Goal: Task Accomplishment & Management: Manage account settings

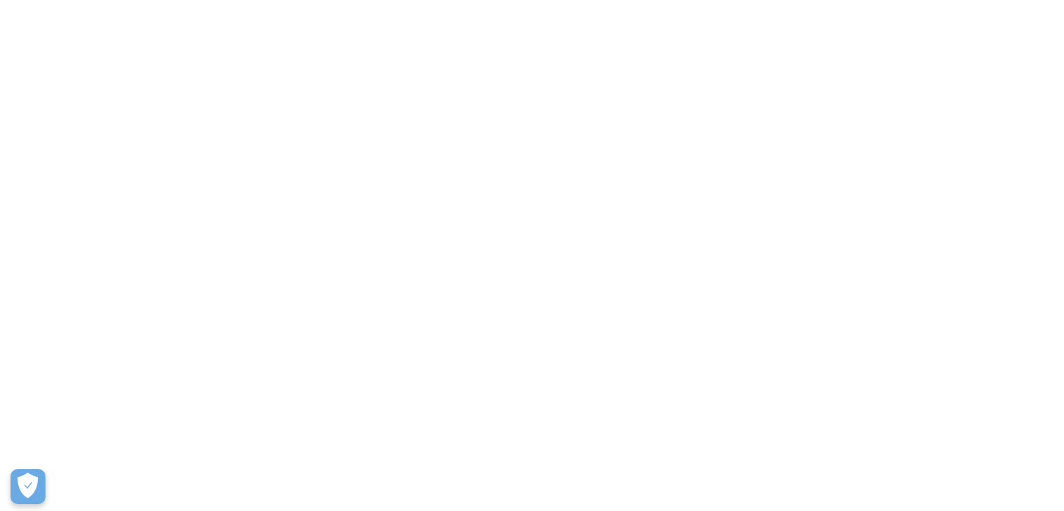
click at [77, 209] on div "The Mileage Tracking App to Automate Your Logs Track your miles automatically, …" at bounding box center [532, 231] width 1064 height 462
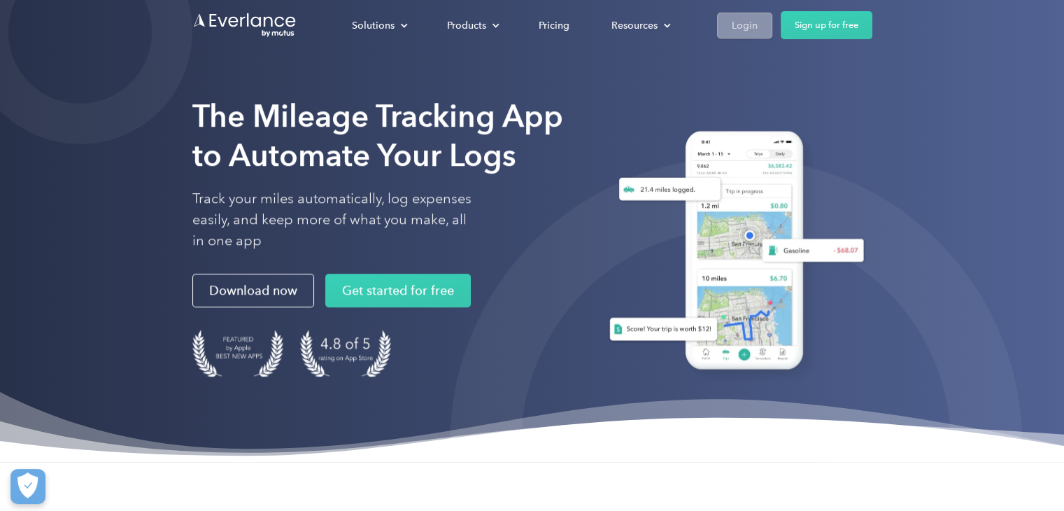
click at [737, 28] on div "Login" at bounding box center [745, 25] width 26 height 17
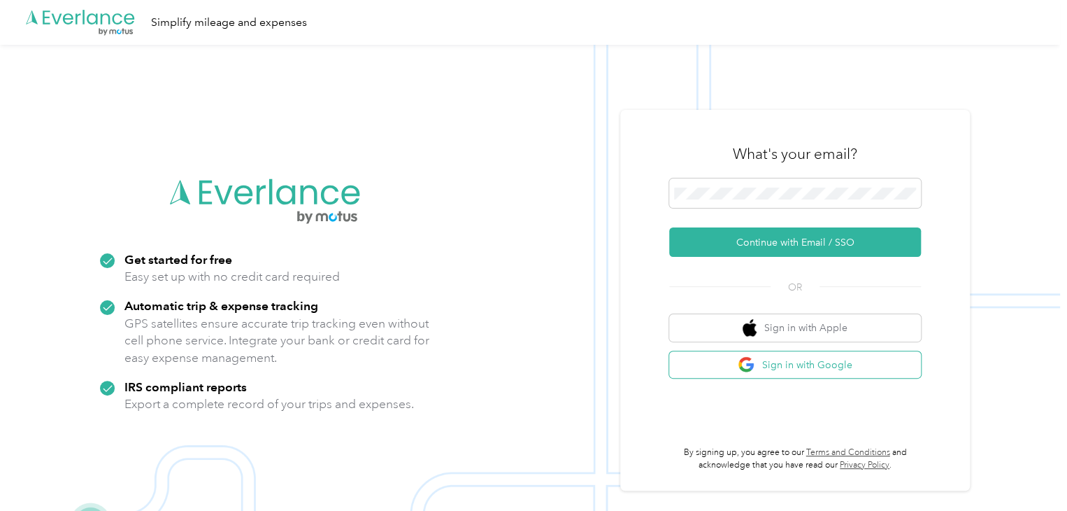
click at [783, 364] on button "Sign in with Google" at bounding box center [795, 364] width 252 height 27
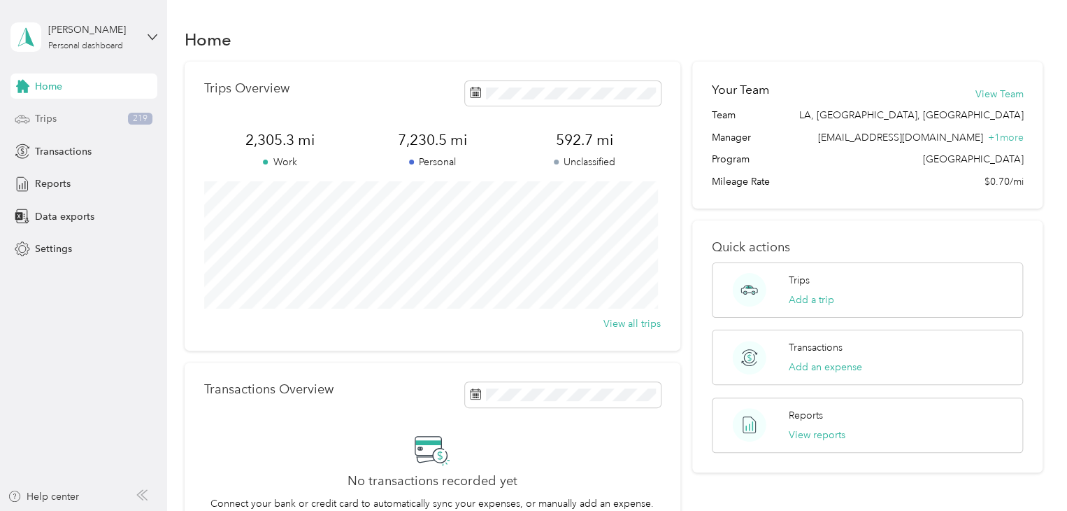
click at [57, 118] on div "Trips 219" at bounding box center [83, 118] width 147 height 25
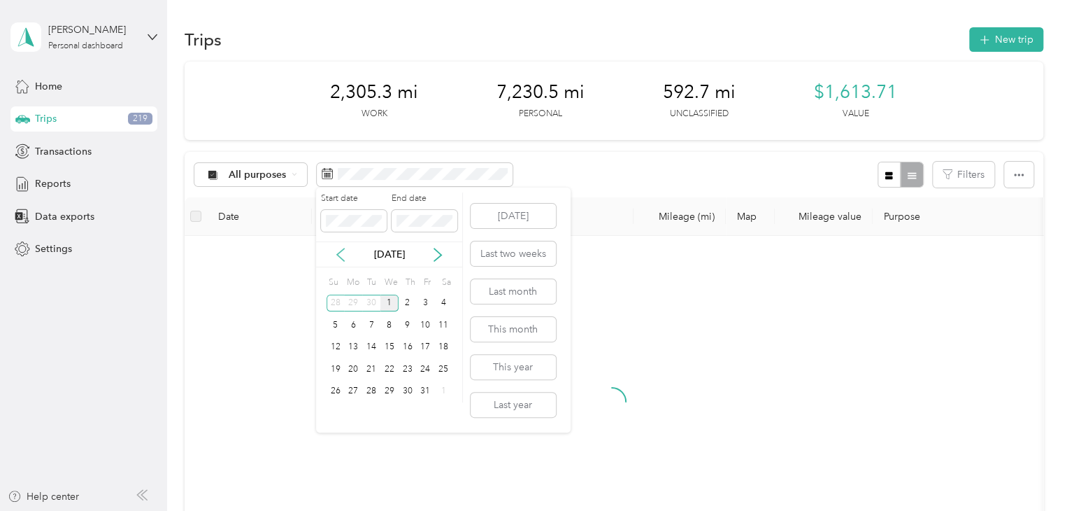
click at [339, 254] on icon at bounding box center [341, 255] width 14 height 14
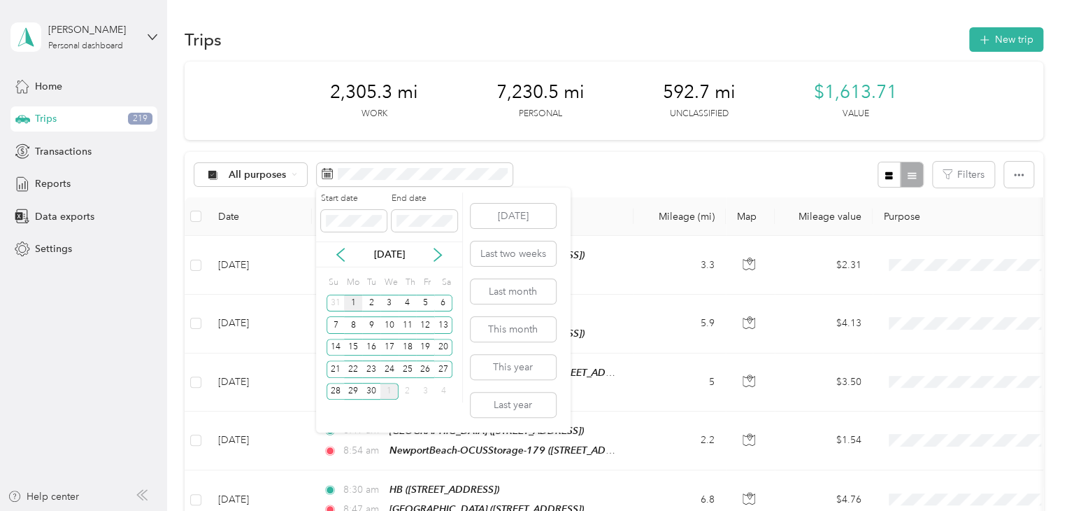
click at [353, 299] on div "1" at bounding box center [353, 302] width 18 height 17
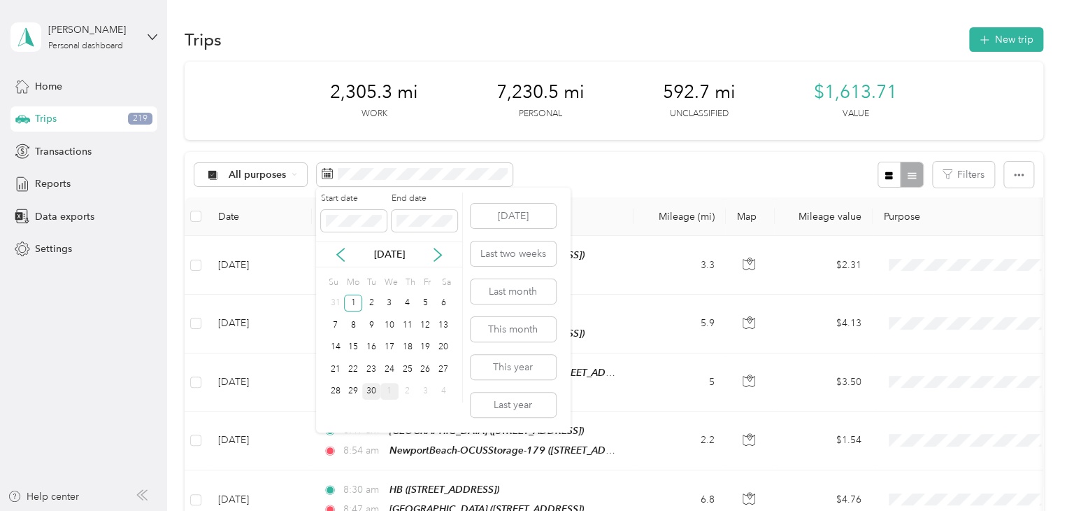
click at [372, 392] on div "30" at bounding box center [371, 391] width 18 height 17
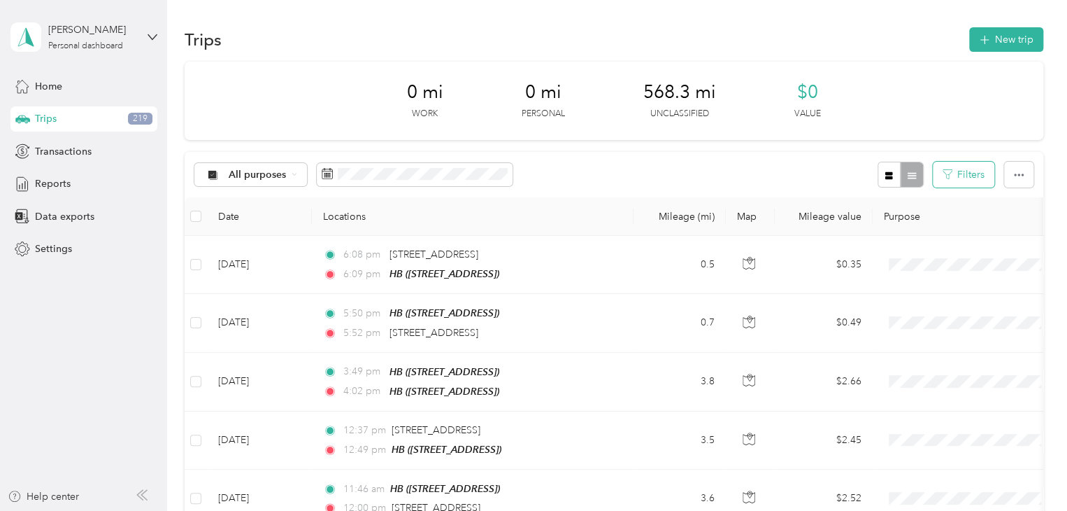
click at [943, 178] on icon "button" at bounding box center [948, 174] width 10 height 10
click at [954, 171] on button "Filters" at bounding box center [964, 175] width 62 height 26
click at [900, 275] on div "HB" at bounding box center [967, 280] width 192 height 15
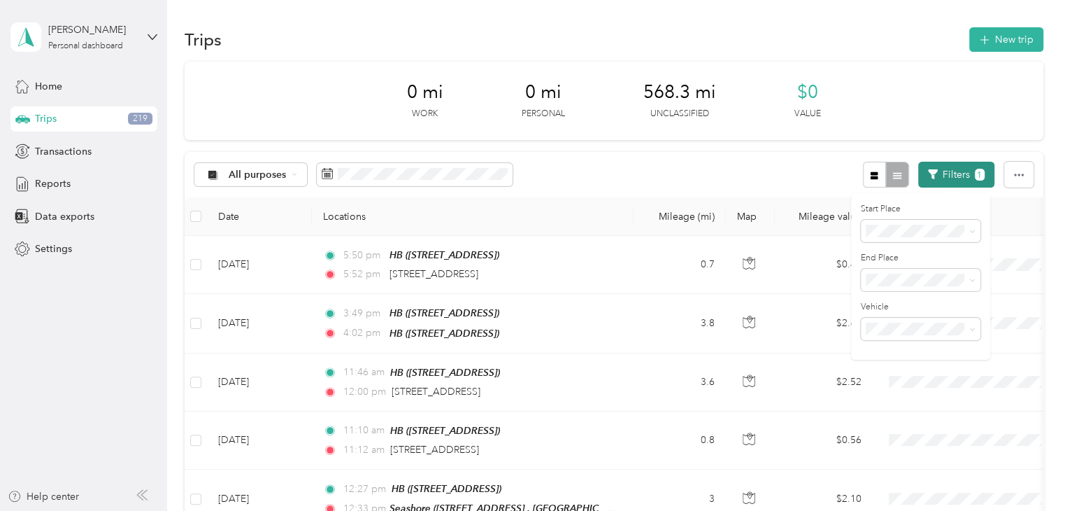
click at [965, 174] on button "Filters 1" at bounding box center [956, 175] width 76 height 26
click at [940, 178] on button "Filters 1" at bounding box center [956, 175] width 76 height 26
click at [908, 260] on li "Anywhere" at bounding box center [966, 255] width 211 height 24
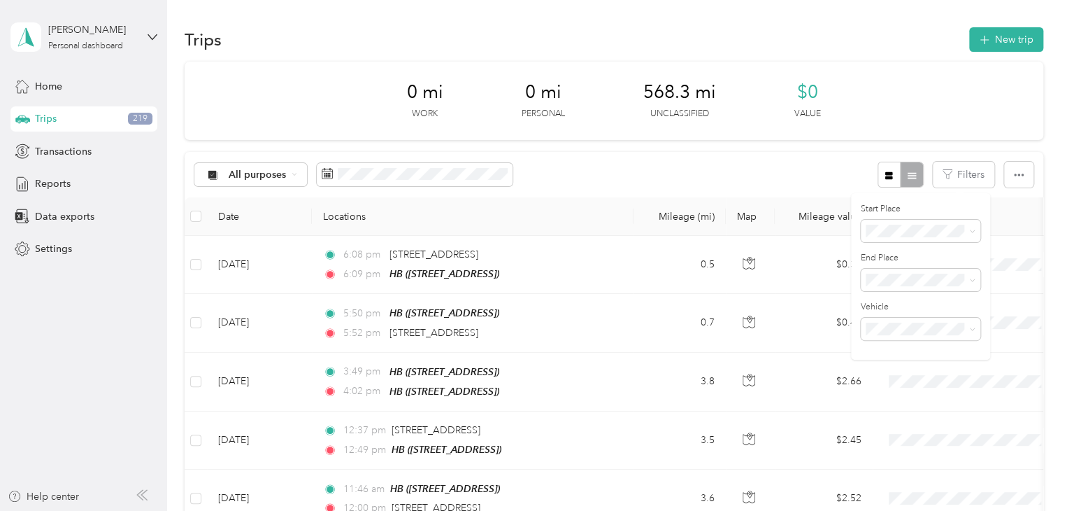
click at [718, 169] on div "All purposes Filters" at bounding box center [614, 174] width 859 height 45
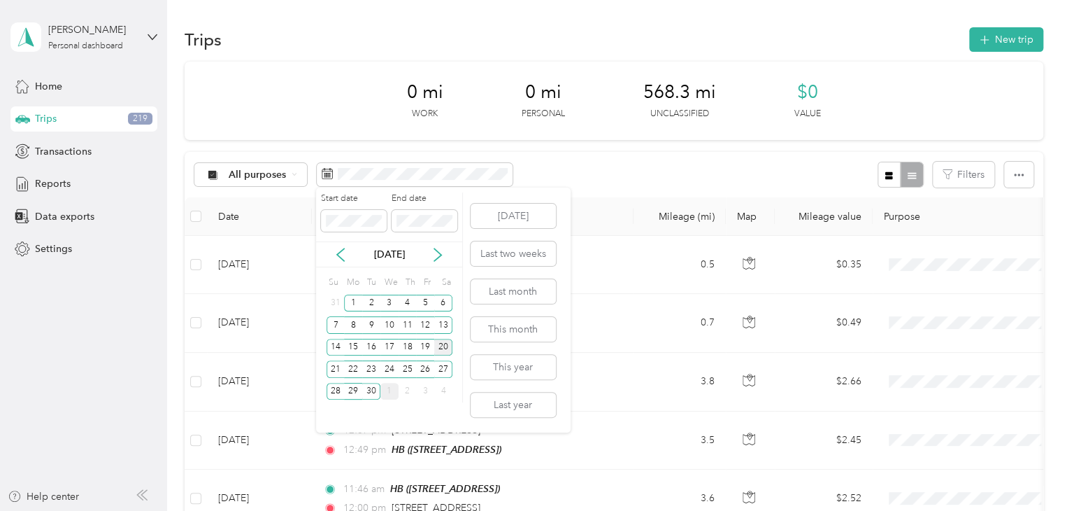
click at [444, 343] on div "20" at bounding box center [443, 347] width 18 height 17
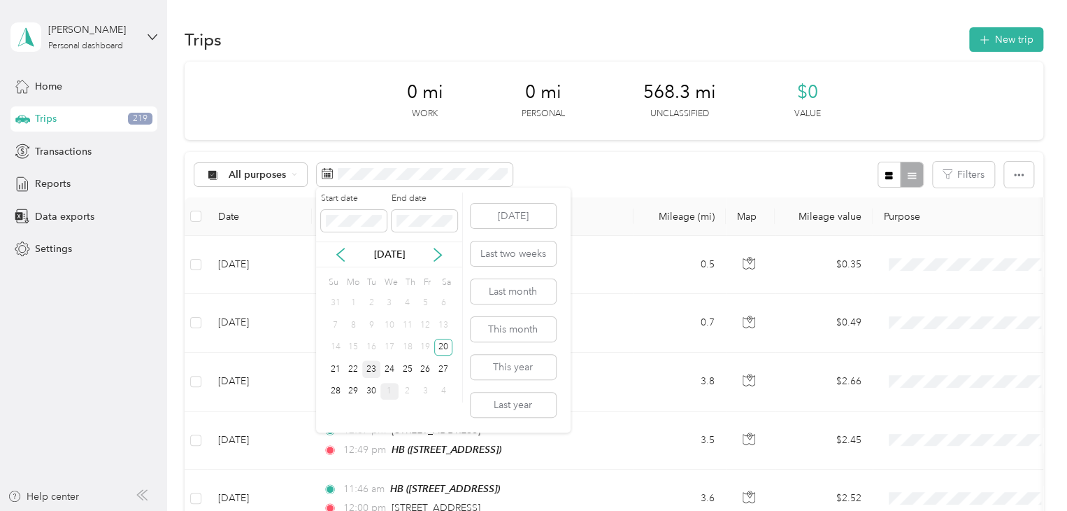
click at [371, 366] on div "23" at bounding box center [371, 368] width 18 height 17
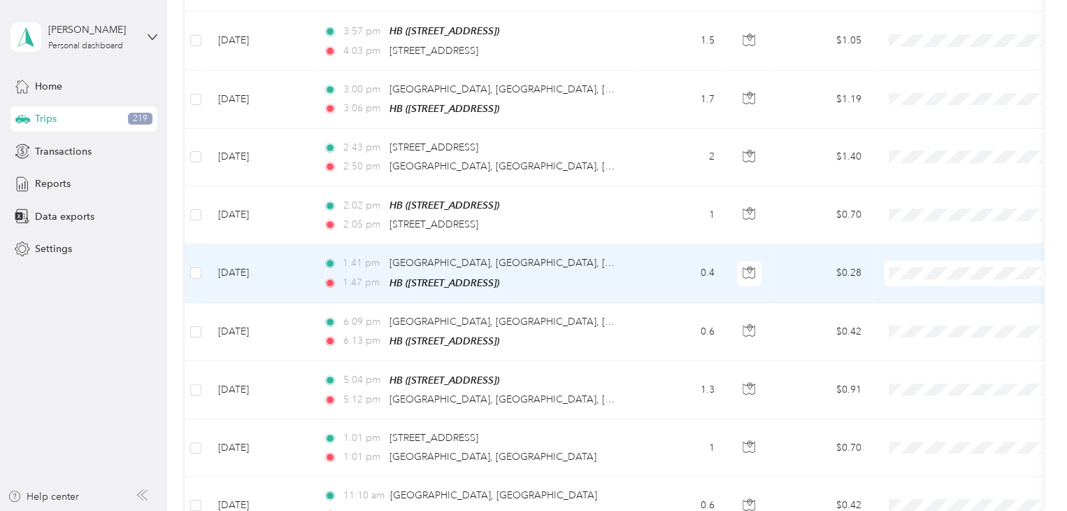
scroll to position [998, 0]
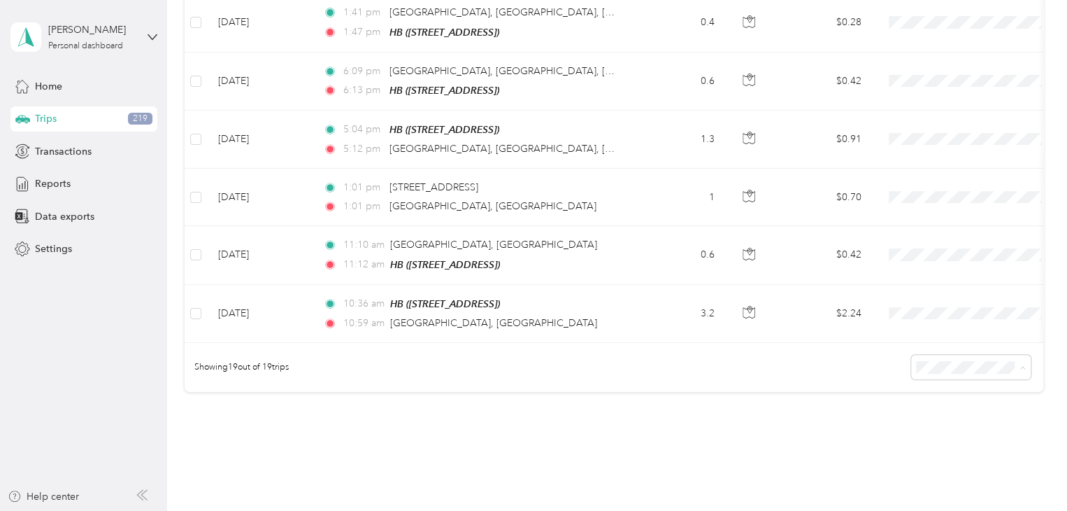
click at [949, 415] on li "50 per load" at bounding box center [968, 413] width 120 height 24
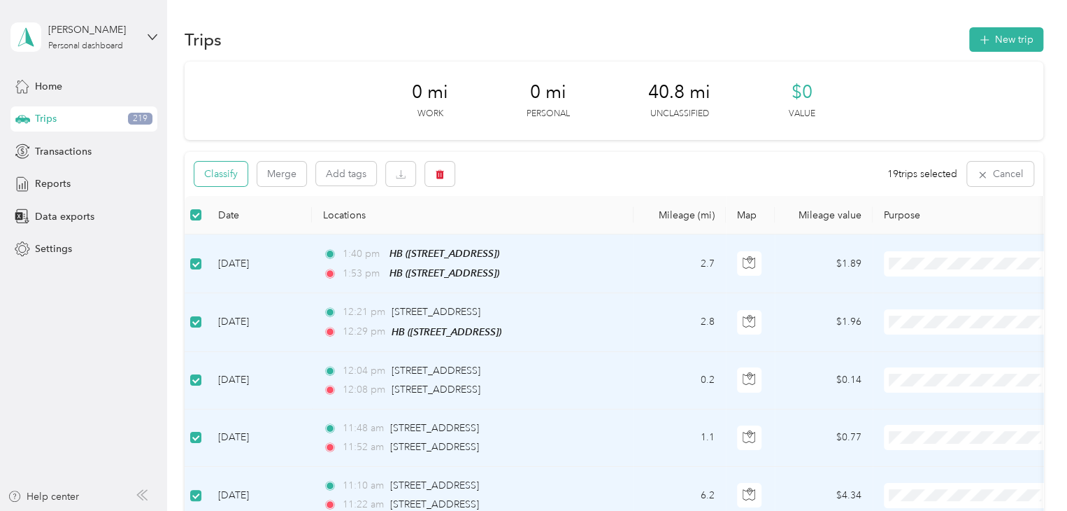
click at [225, 176] on button "Classify" at bounding box center [220, 174] width 53 height 24
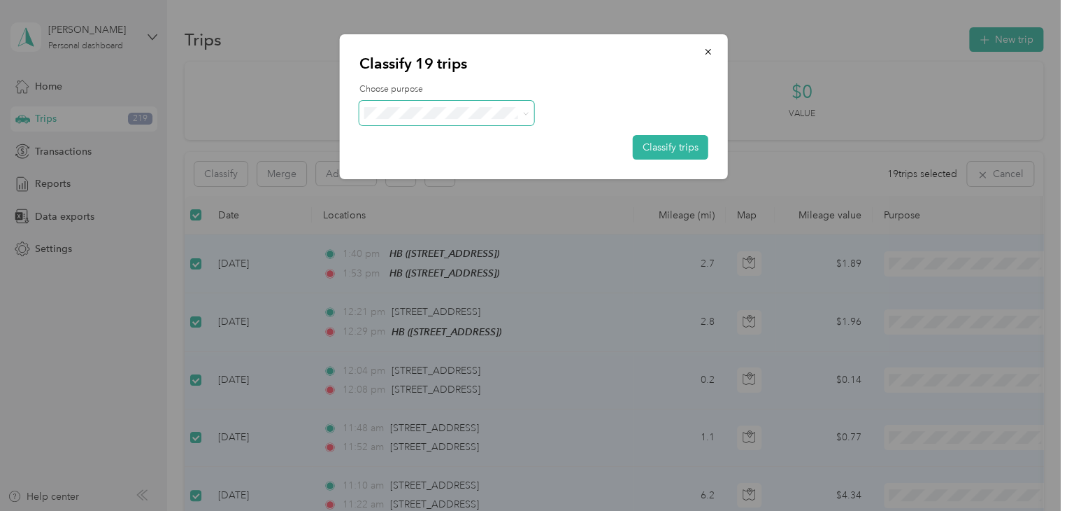
click at [450, 104] on span at bounding box center [447, 113] width 175 height 24
click at [421, 166] on li "Personal" at bounding box center [446, 163] width 175 height 24
click at [676, 147] on button "Classify trips" at bounding box center [671, 147] width 76 height 24
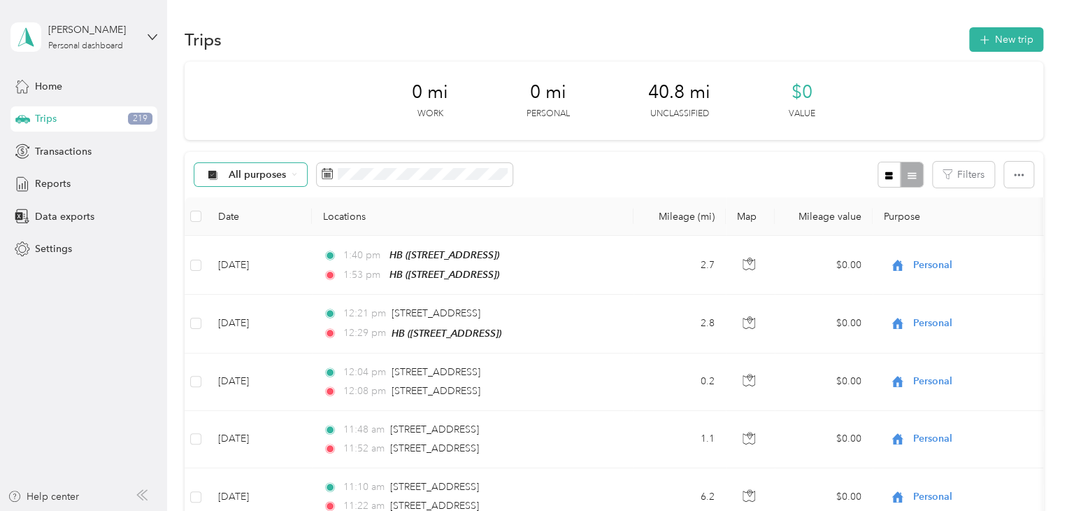
click at [272, 174] on span "All purposes" at bounding box center [258, 175] width 58 height 10
click at [259, 220] on span "Unclassified" at bounding box center [263, 224] width 68 height 15
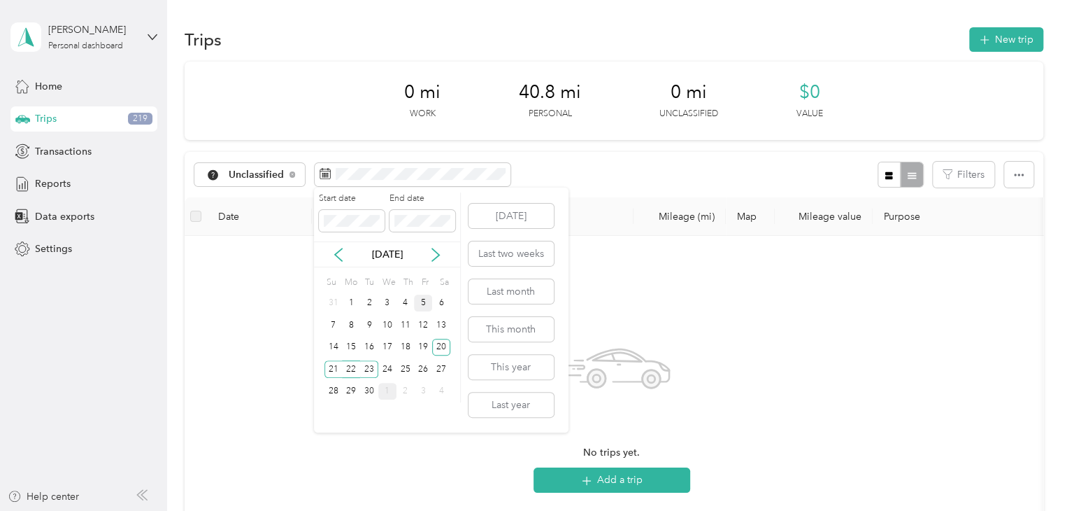
click at [420, 300] on div "5" at bounding box center [423, 302] width 18 height 17
click at [444, 302] on div "6" at bounding box center [441, 302] width 18 height 17
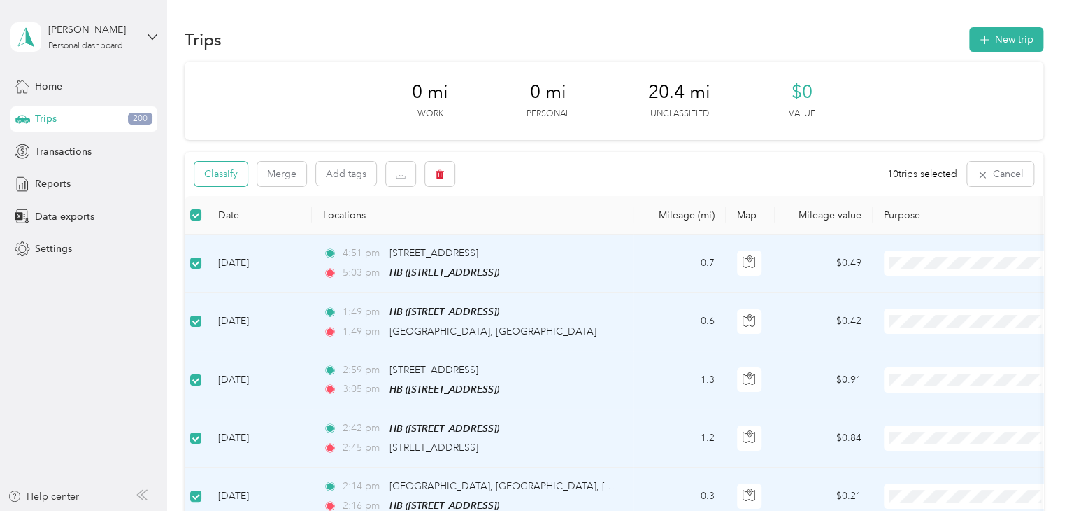
click at [224, 180] on button "Classify" at bounding box center [220, 174] width 53 height 24
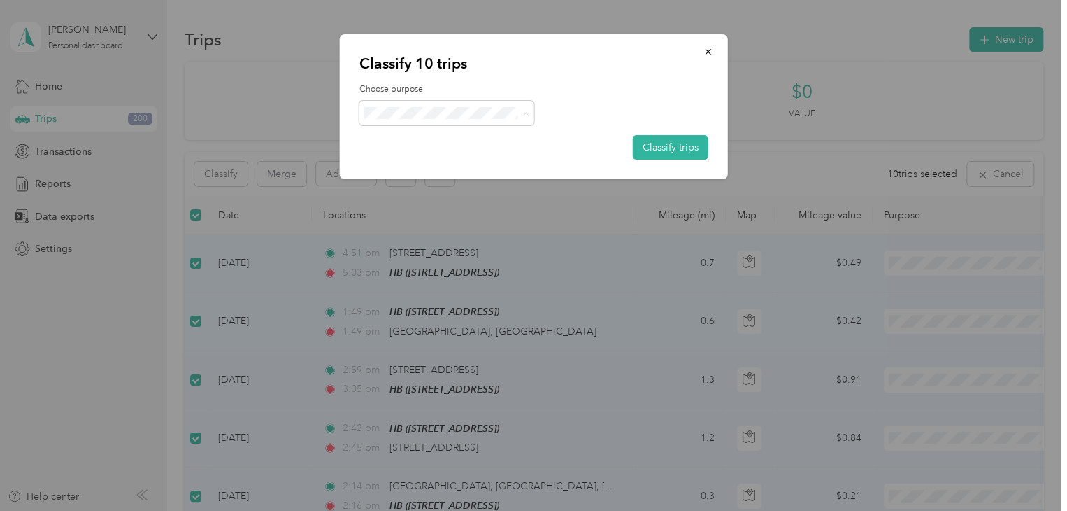
click at [444, 162] on span "Personal" at bounding box center [451, 163] width 115 height 15
click at [666, 145] on button "Classify trips" at bounding box center [671, 147] width 76 height 24
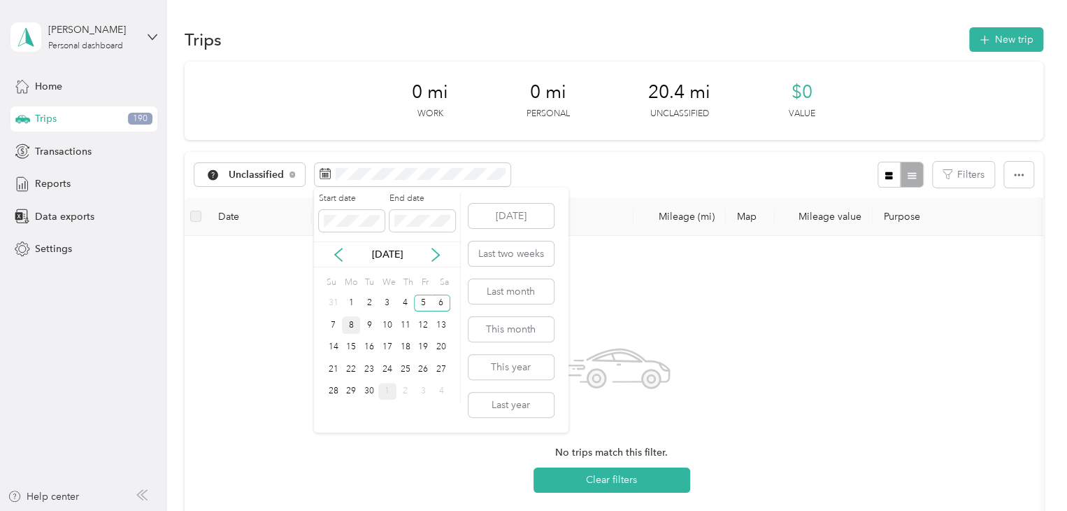
click at [353, 327] on div "8" at bounding box center [351, 324] width 18 height 17
click at [374, 323] on div "9" at bounding box center [369, 324] width 18 height 17
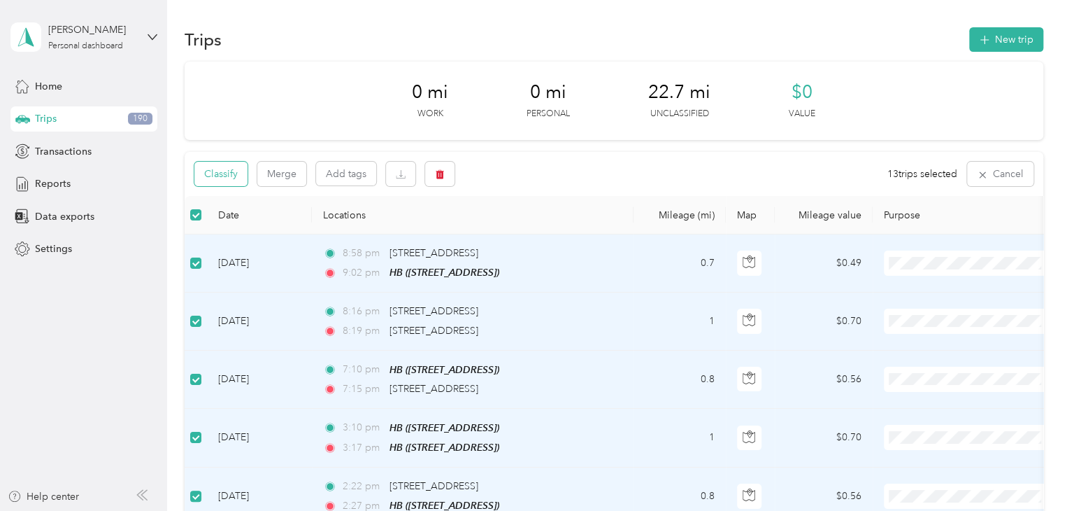
click at [236, 178] on button "Classify" at bounding box center [220, 174] width 53 height 24
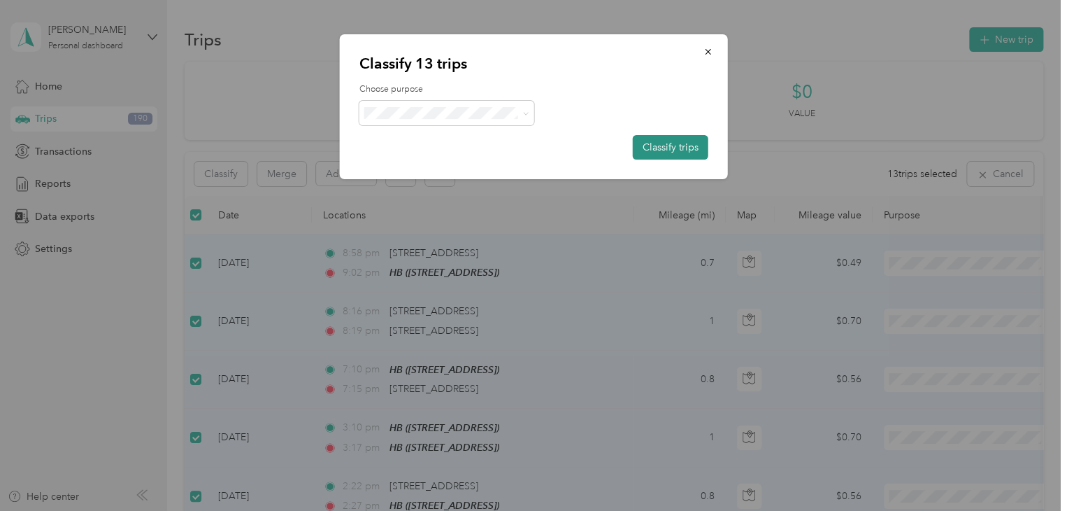
click at [673, 141] on button "Classify trips" at bounding box center [671, 147] width 76 height 24
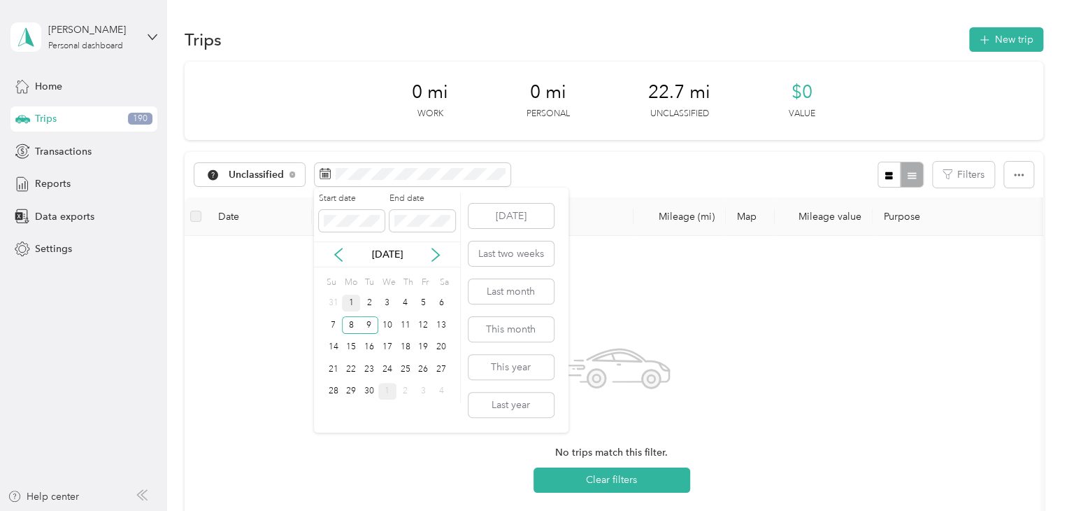
click at [348, 300] on div "1" at bounding box center [351, 302] width 18 height 17
click at [372, 389] on div "30" at bounding box center [369, 391] width 18 height 17
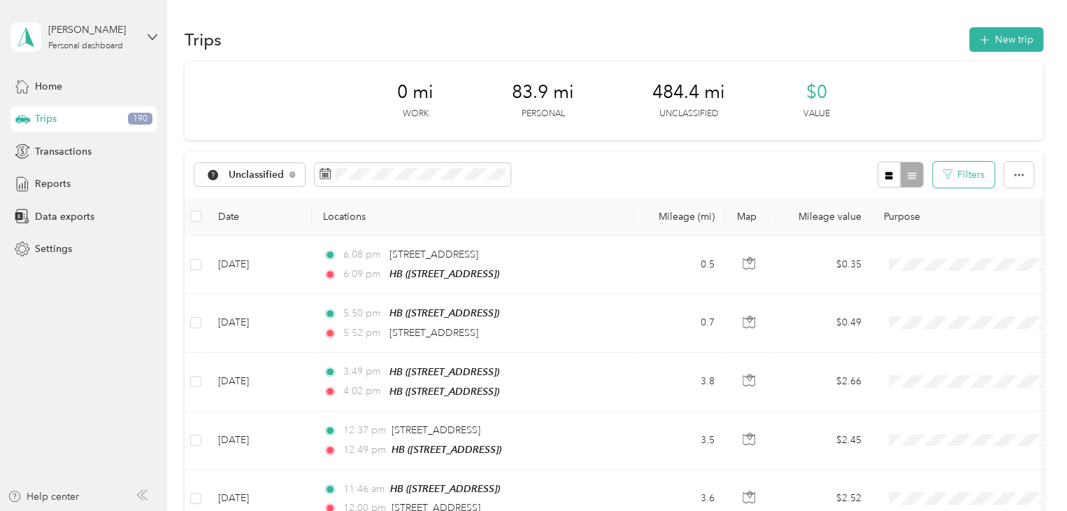
click at [951, 181] on button "Filters" at bounding box center [964, 175] width 62 height 26
click at [898, 274] on div "HB" at bounding box center [967, 280] width 192 height 15
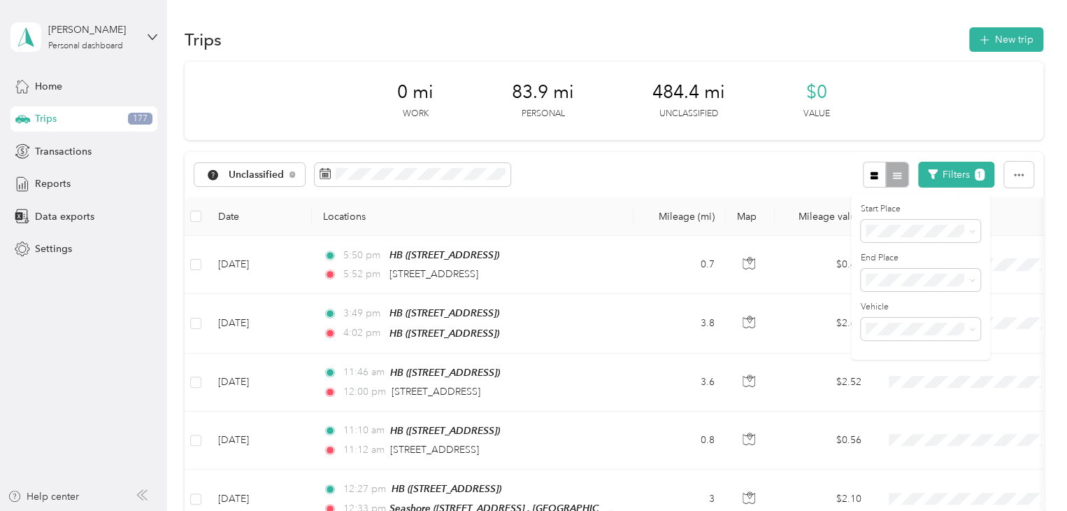
click at [703, 170] on div "Unclassified Filters 1" at bounding box center [614, 174] width 859 height 45
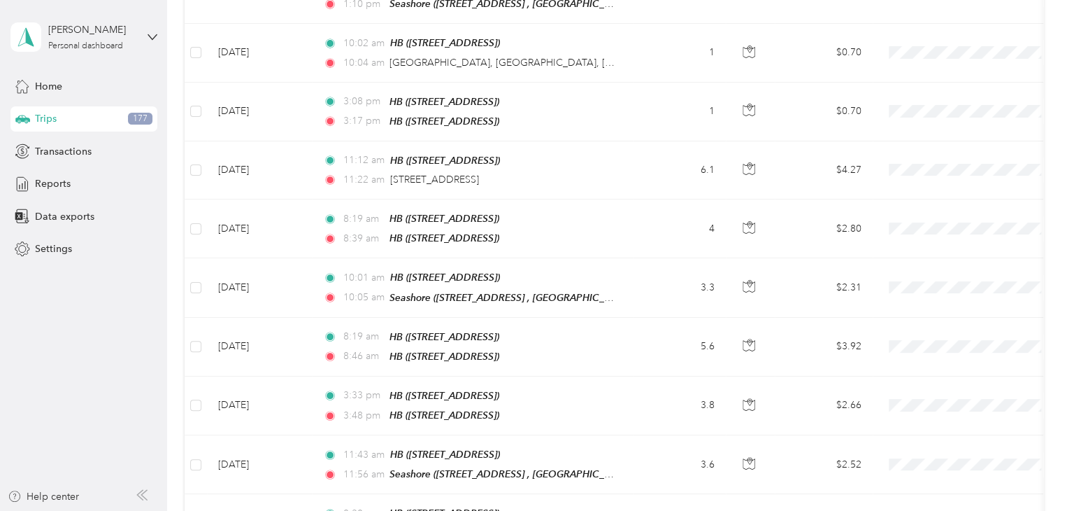
scroll to position [1609, 0]
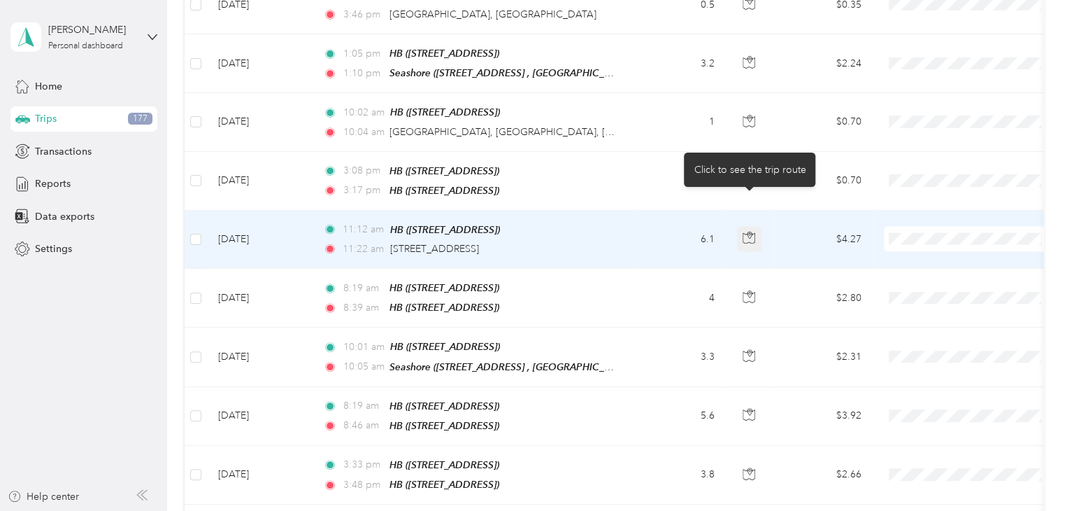
click at [748, 232] on icon "button" at bounding box center [749, 238] width 13 height 13
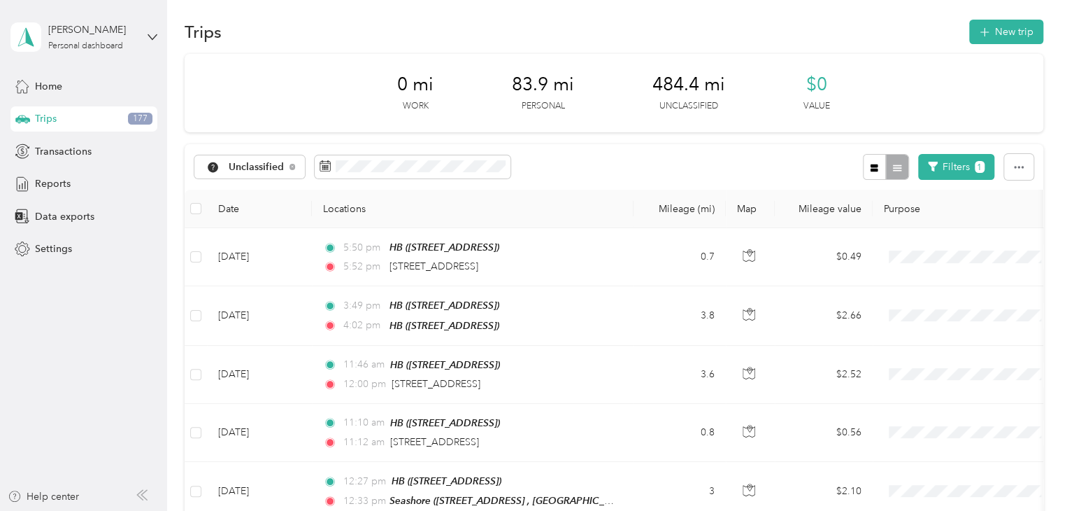
scroll to position [0, 0]
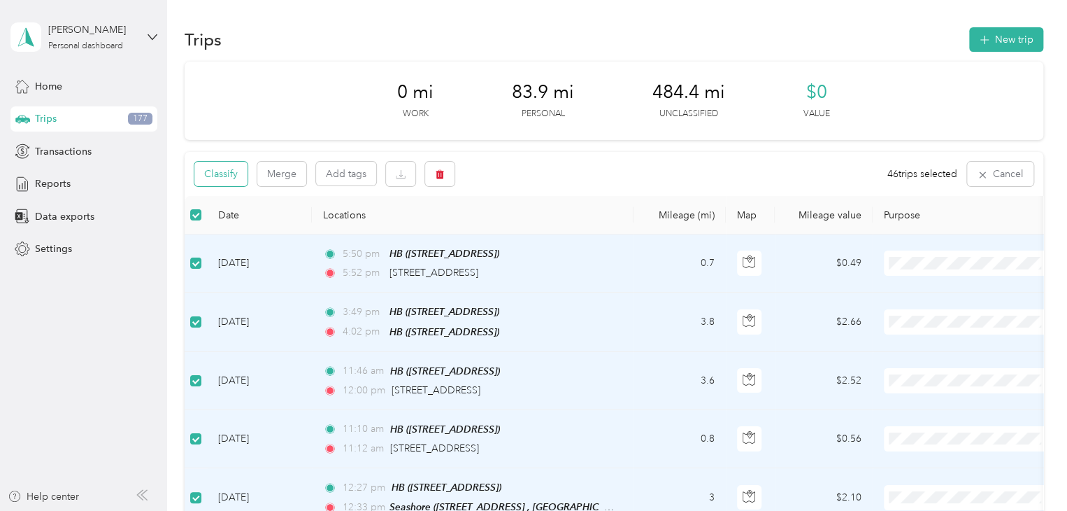
click at [230, 177] on button "Classify" at bounding box center [220, 174] width 53 height 24
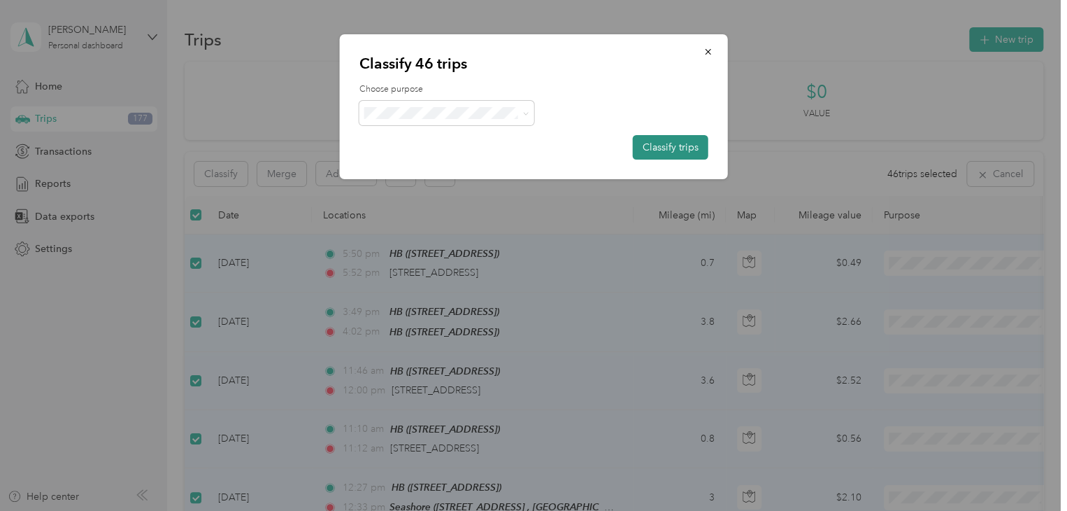
click at [678, 146] on button "Classify trips" at bounding box center [671, 147] width 76 height 24
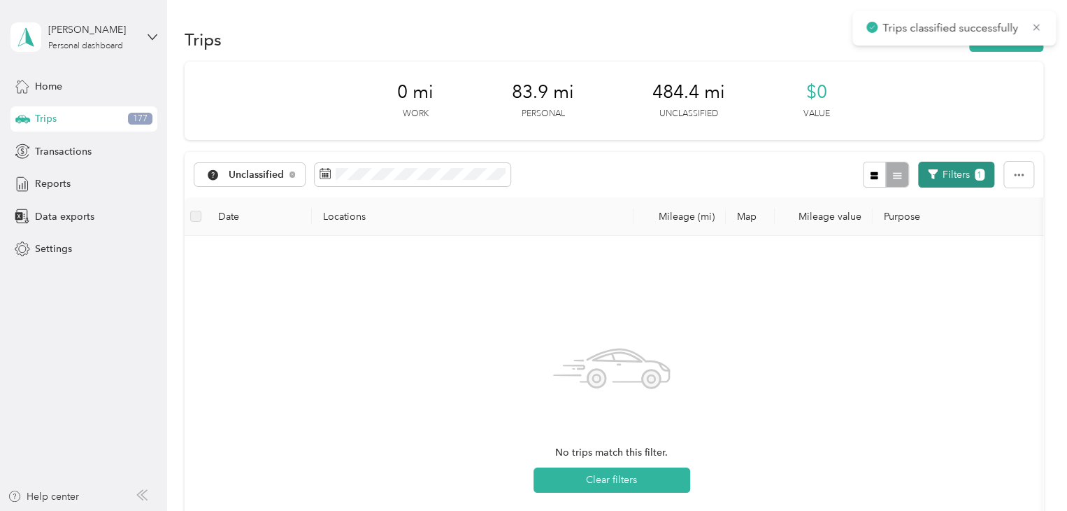
click at [947, 177] on button "Filters 1" at bounding box center [956, 175] width 76 height 26
click at [941, 219] on div "Start Place" at bounding box center [921, 222] width 120 height 39
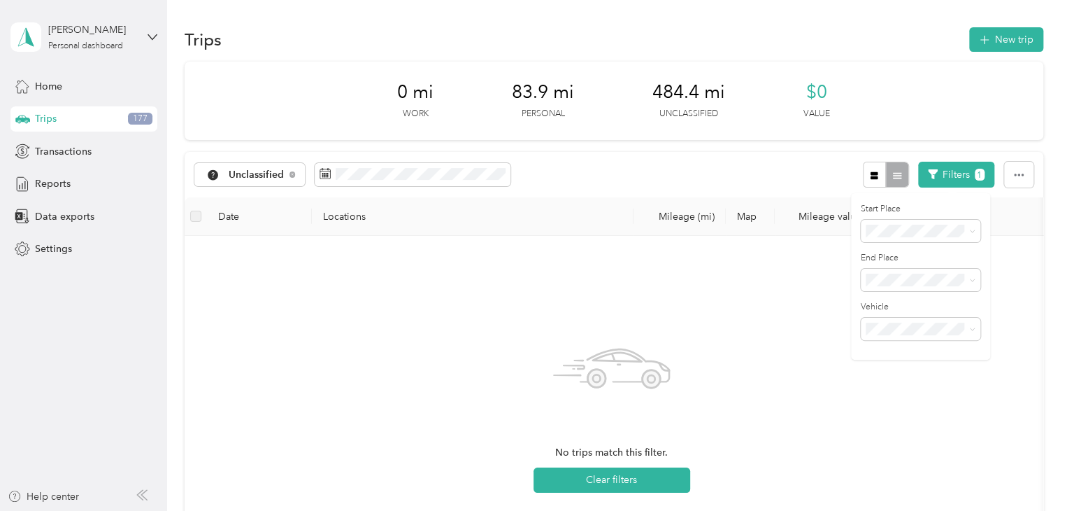
click at [900, 256] on div "Anywhere" at bounding box center [967, 253] width 192 height 15
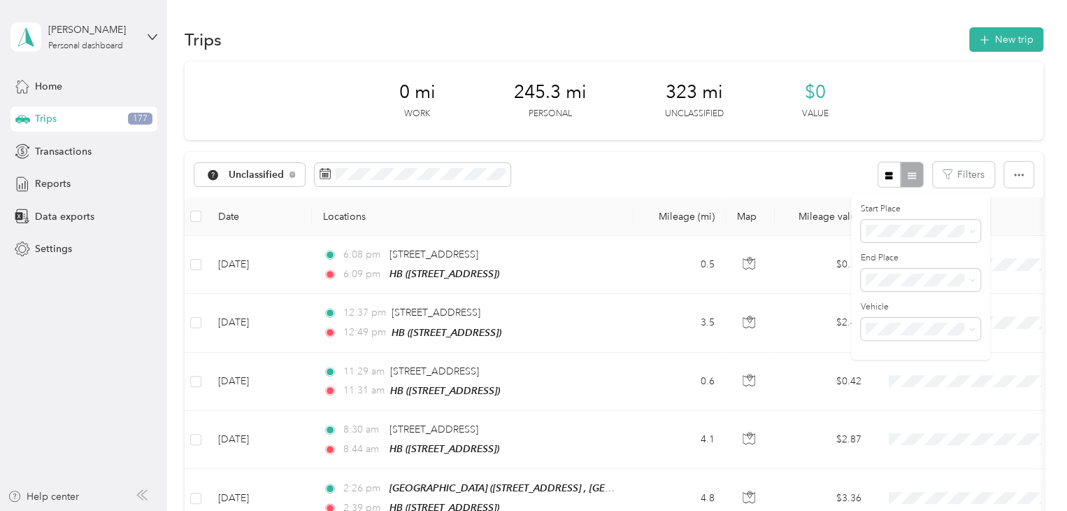
click at [904, 332] on li "HB" at bounding box center [966, 326] width 211 height 24
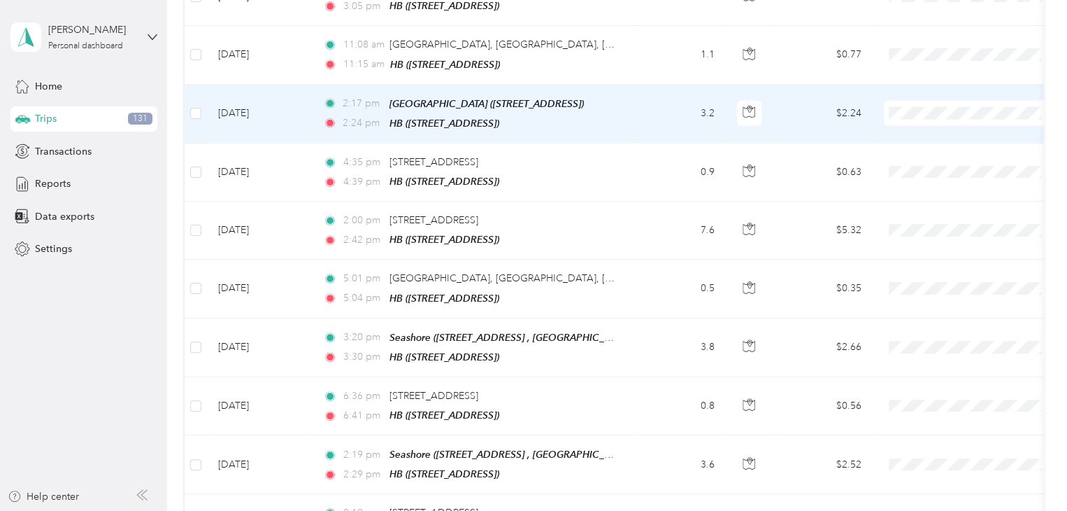
scroll to position [1679, 0]
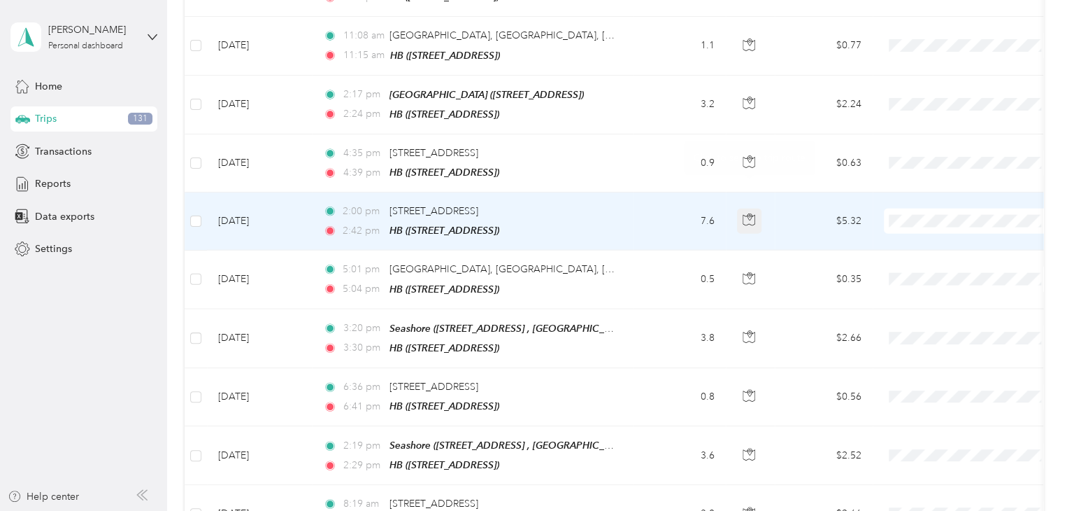
click at [751, 213] on icon "button" at bounding box center [749, 219] width 13 height 13
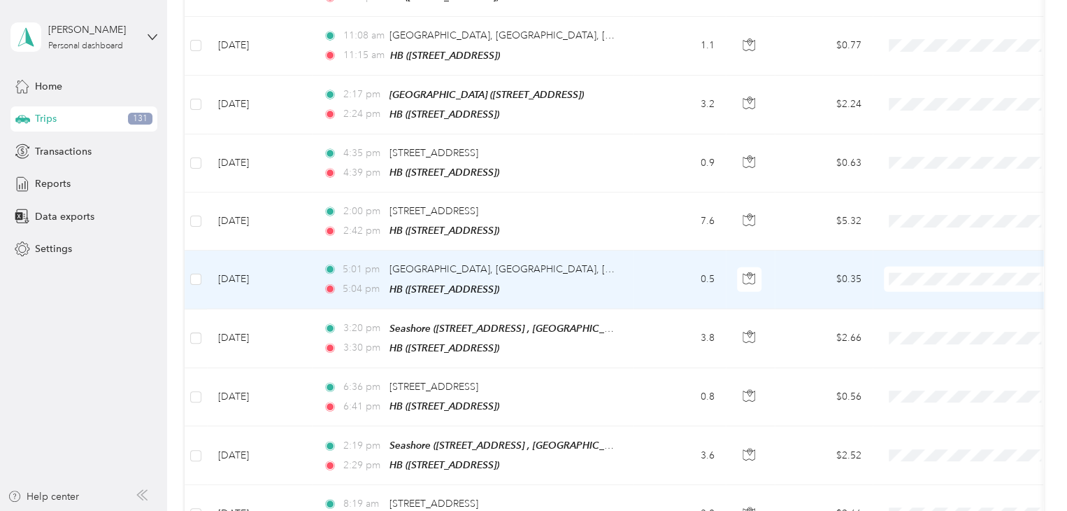
click at [788, 250] on td "$0.35" at bounding box center [824, 279] width 98 height 58
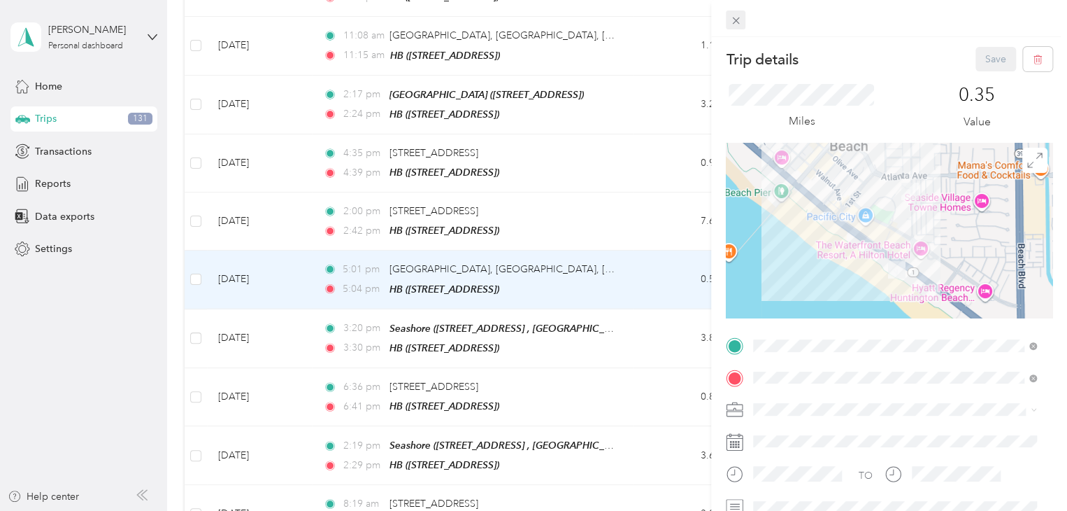
click at [739, 19] on icon at bounding box center [736, 21] width 12 height 12
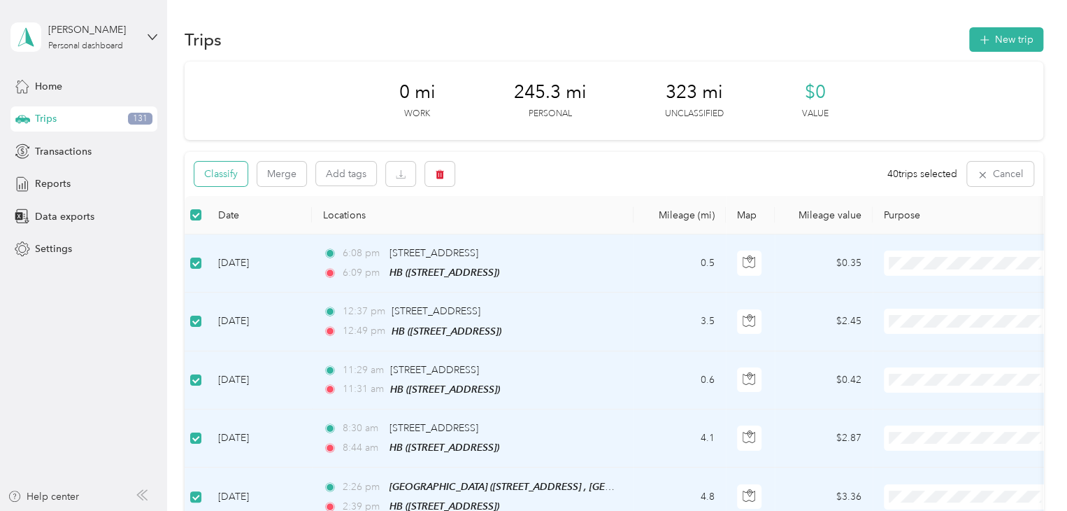
click at [213, 182] on button "Classify" at bounding box center [220, 174] width 53 height 24
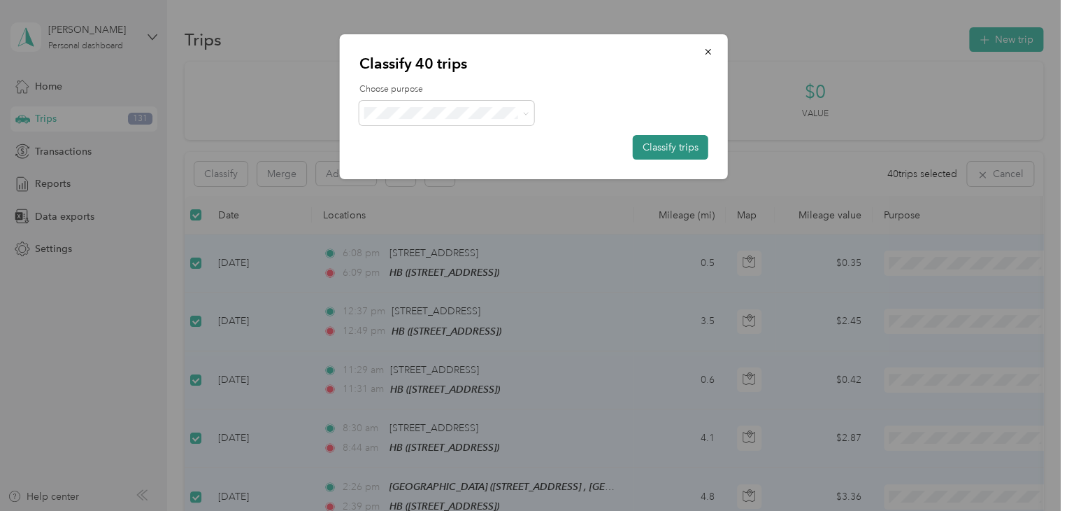
click at [698, 146] on button "Classify trips" at bounding box center [671, 147] width 76 height 24
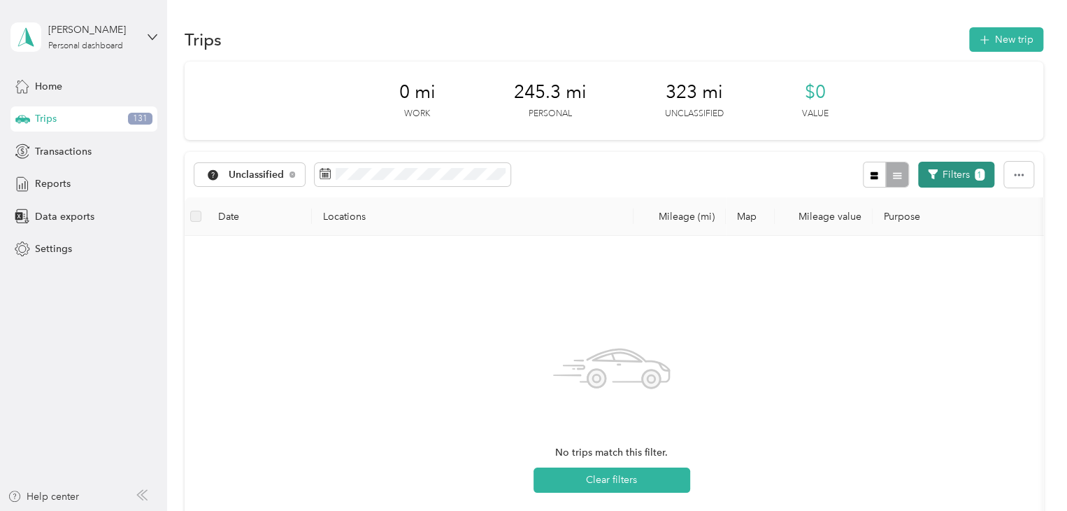
click at [935, 179] on button "Filters 1" at bounding box center [956, 175] width 76 height 26
click at [904, 303] on div "Anywhere" at bounding box center [967, 300] width 192 height 15
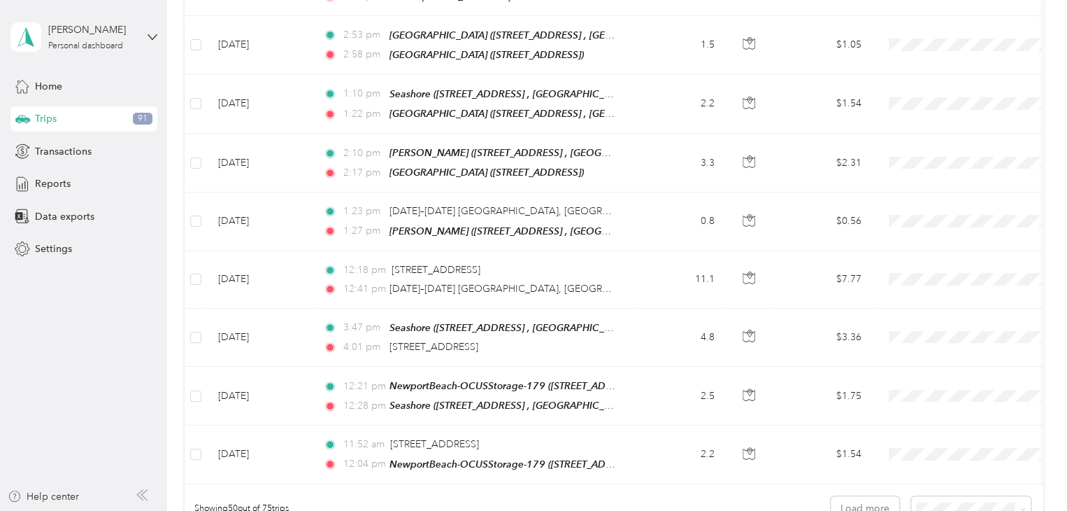
scroll to position [2848, 0]
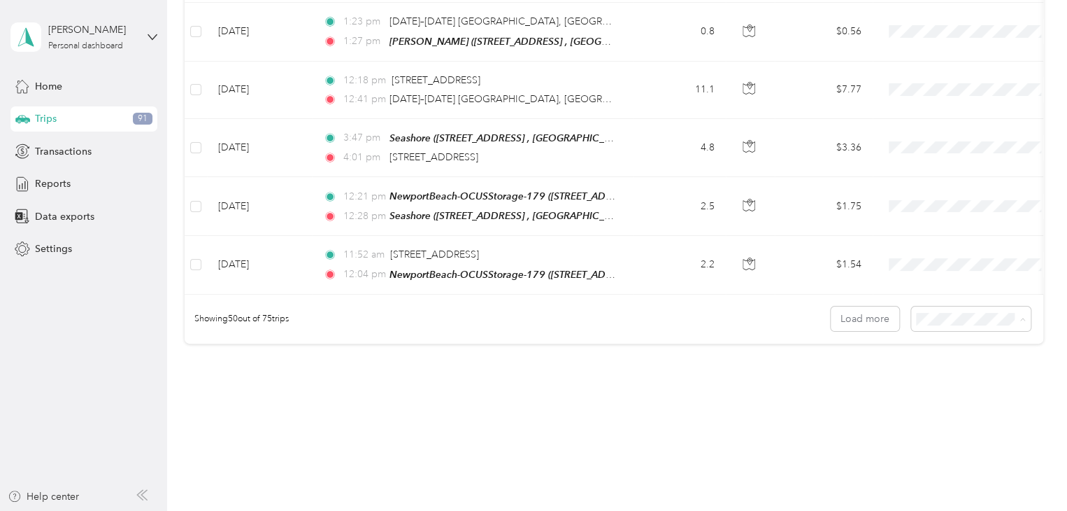
click at [966, 361] on span "100 per load" at bounding box center [946, 367] width 57 height 12
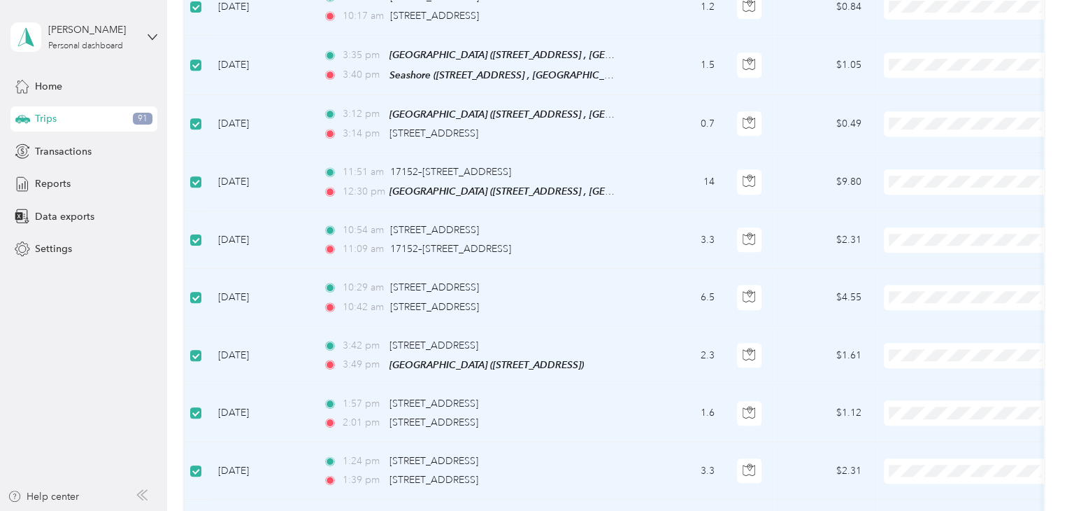
scroll to position [490, 0]
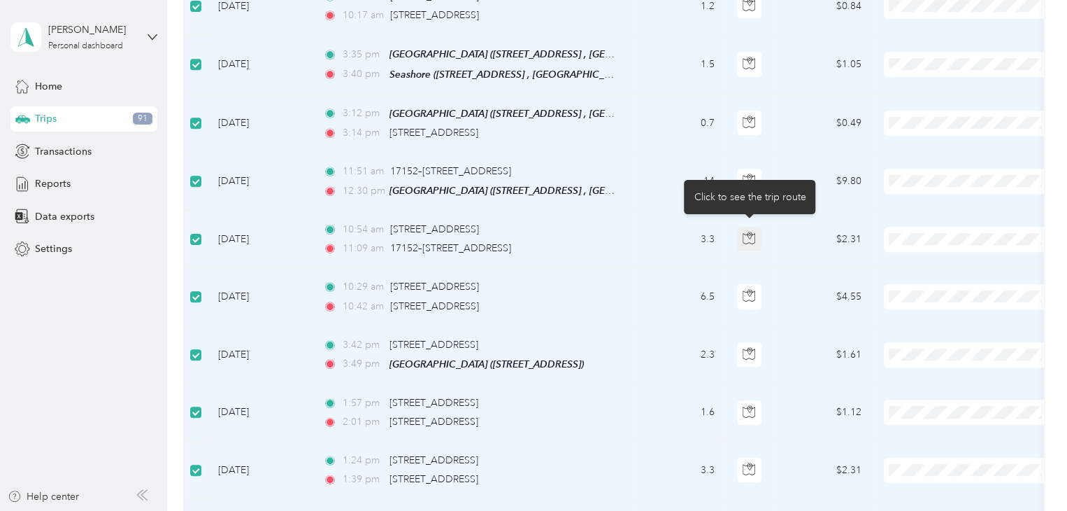
click at [747, 232] on icon "button" at bounding box center [749, 238] width 13 height 13
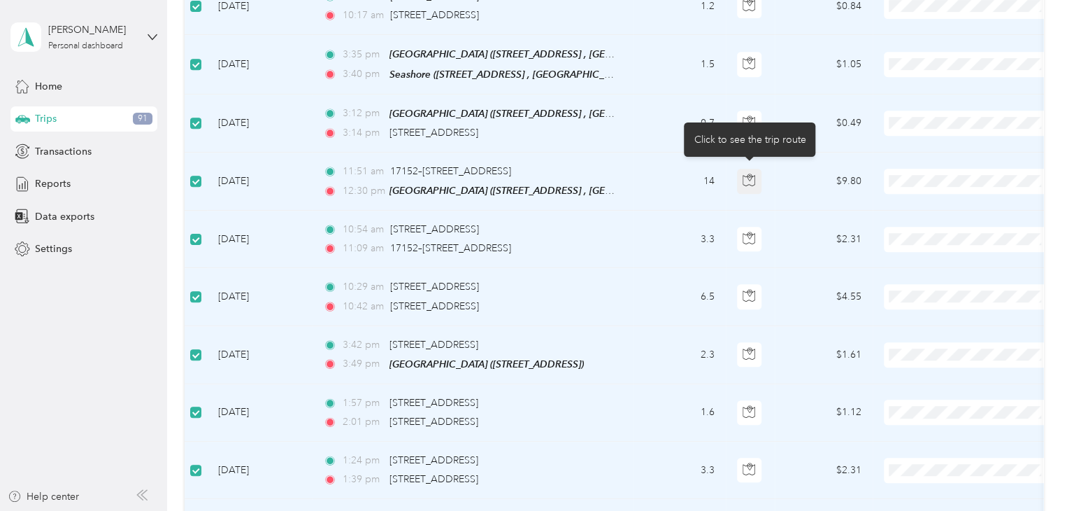
click at [747, 176] on icon "button" at bounding box center [749, 179] width 13 height 13
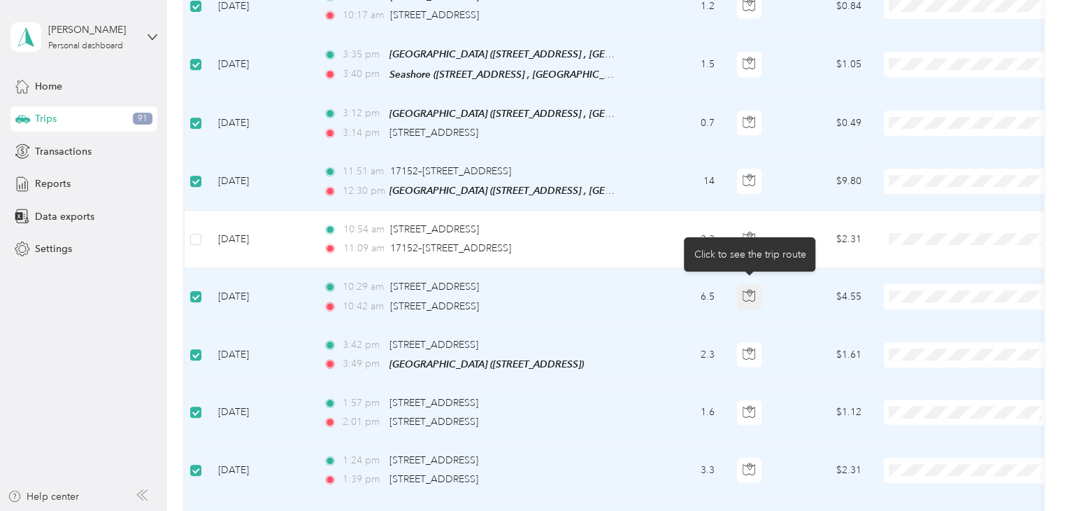
click at [746, 290] on icon "button" at bounding box center [749, 295] width 13 height 13
click at [747, 289] on icon "button" at bounding box center [749, 295] width 13 height 13
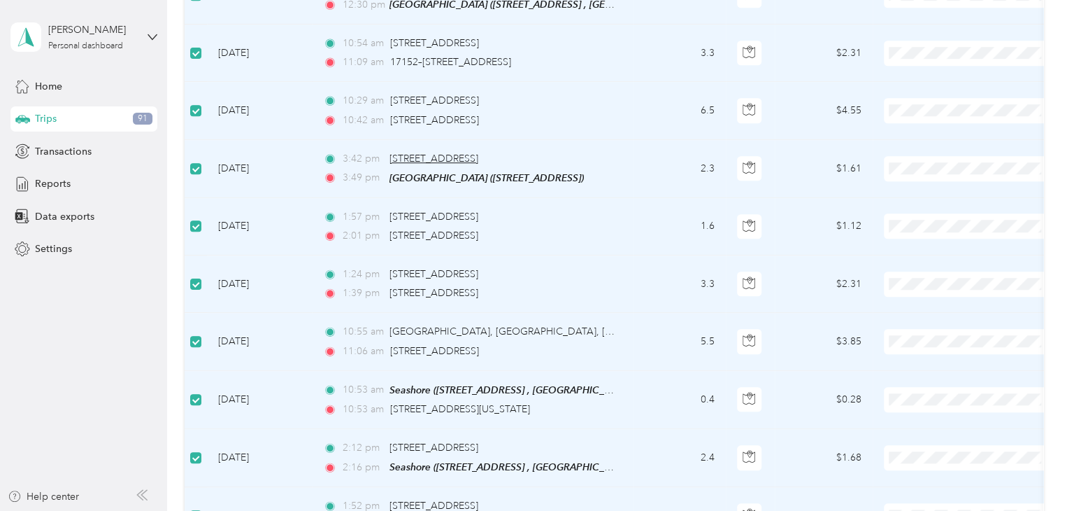
scroll to position [700, 0]
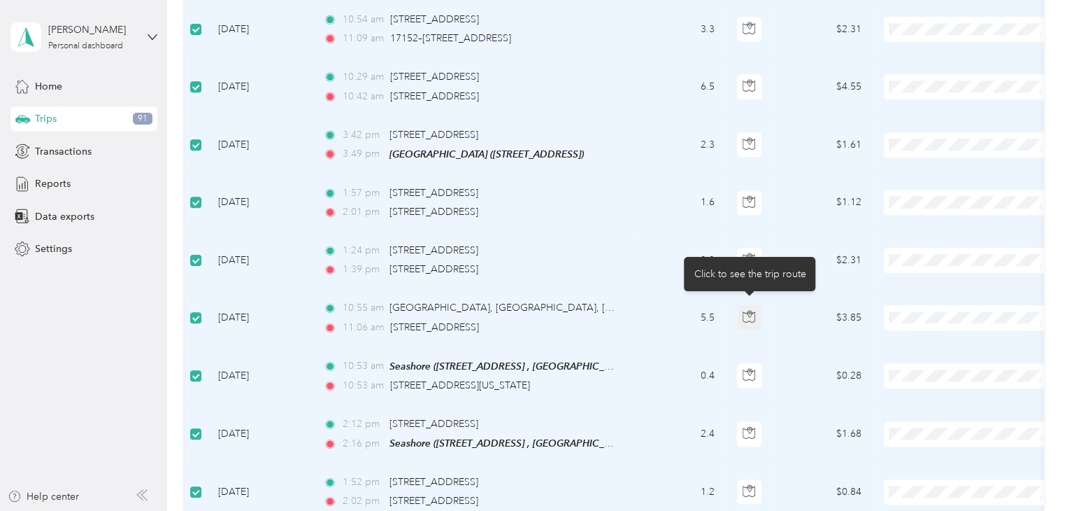
click at [753, 310] on icon "button" at bounding box center [749, 316] width 13 height 13
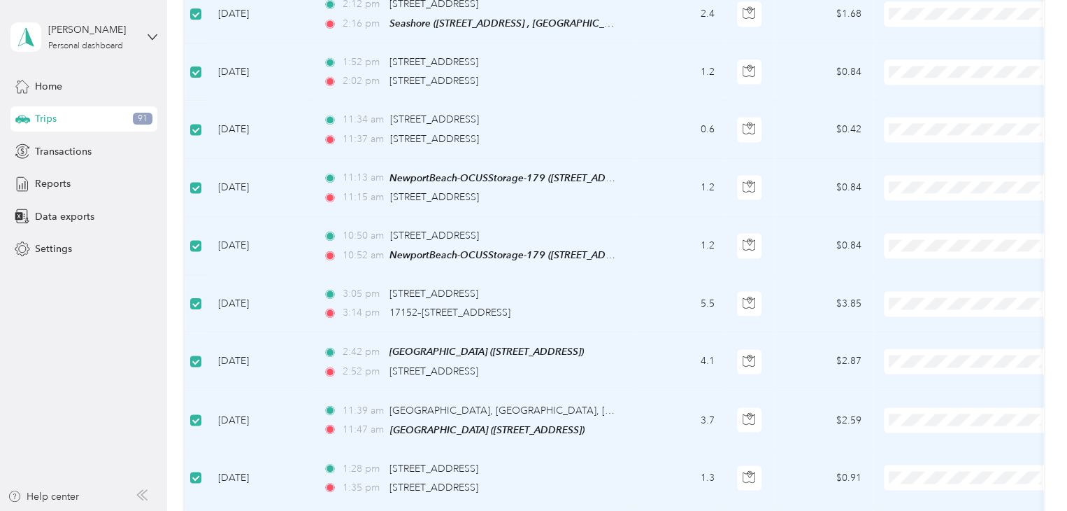
scroll to position [1189, 0]
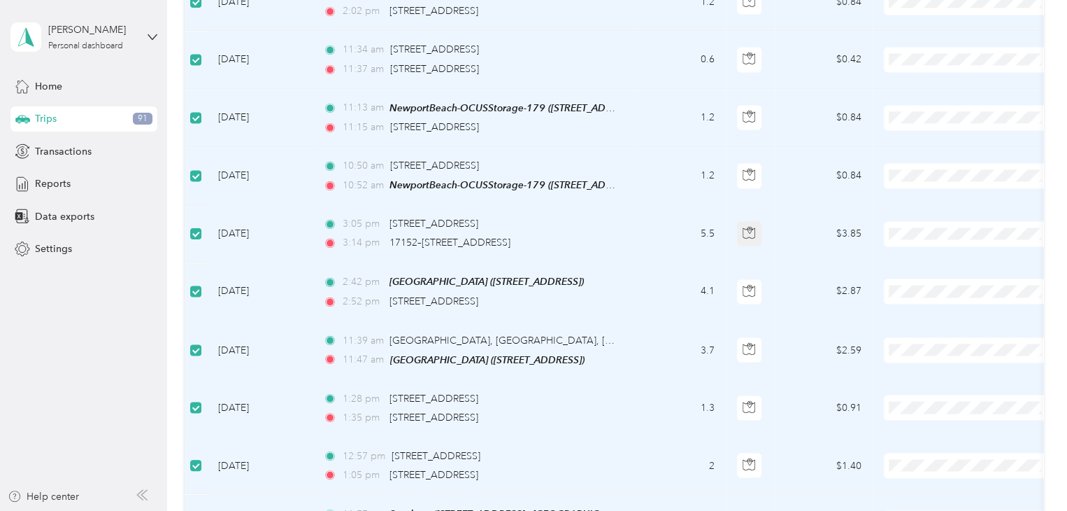
click at [754, 227] on button "button" at bounding box center [749, 233] width 25 height 25
click at [750, 226] on icon "button" at bounding box center [749, 232] width 13 height 13
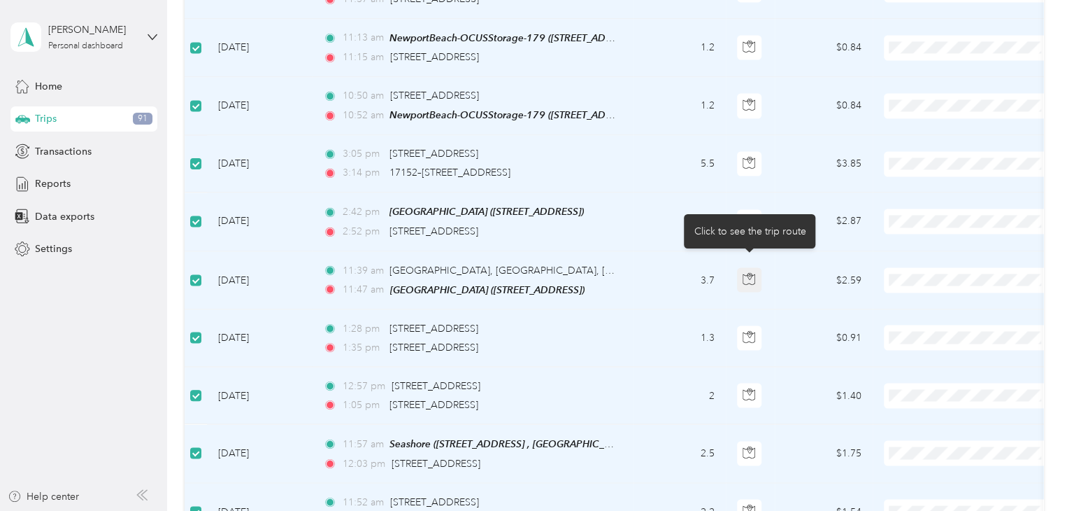
click at [749, 272] on icon "button" at bounding box center [750, 275] width 4 height 7
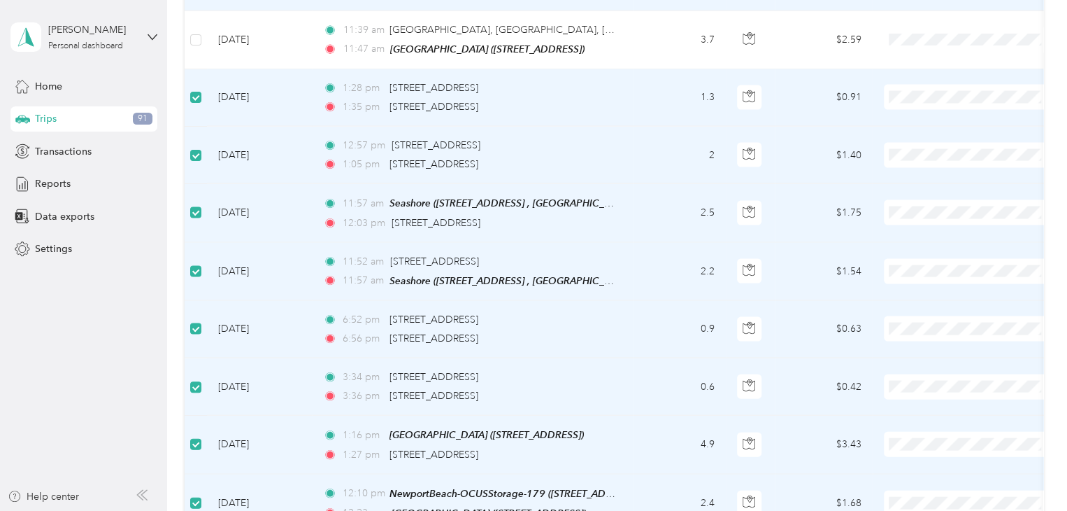
scroll to position [1539, 0]
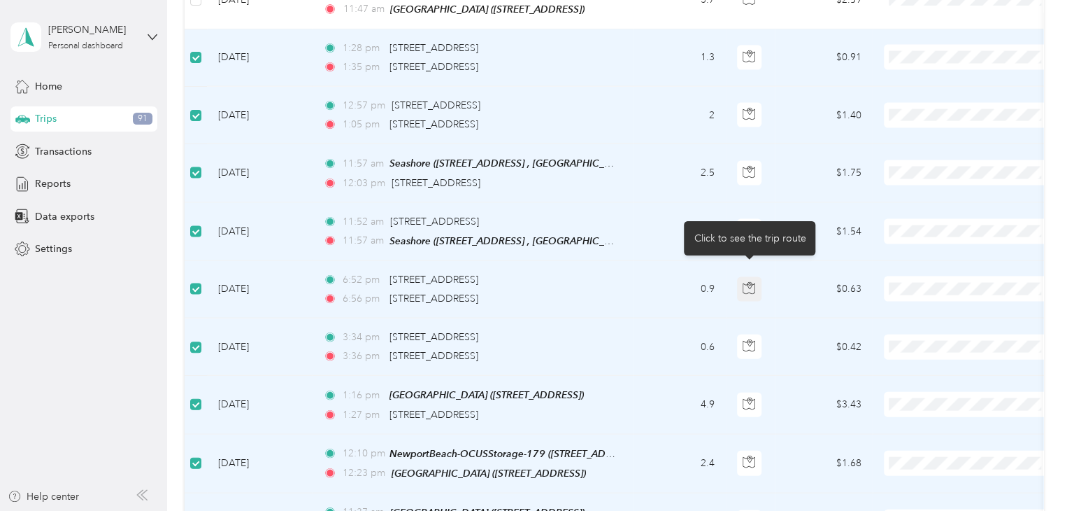
click at [742, 277] on button "button" at bounding box center [749, 289] width 25 height 25
click at [744, 282] on icon "button" at bounding box center [749, 288] width 13 height 13
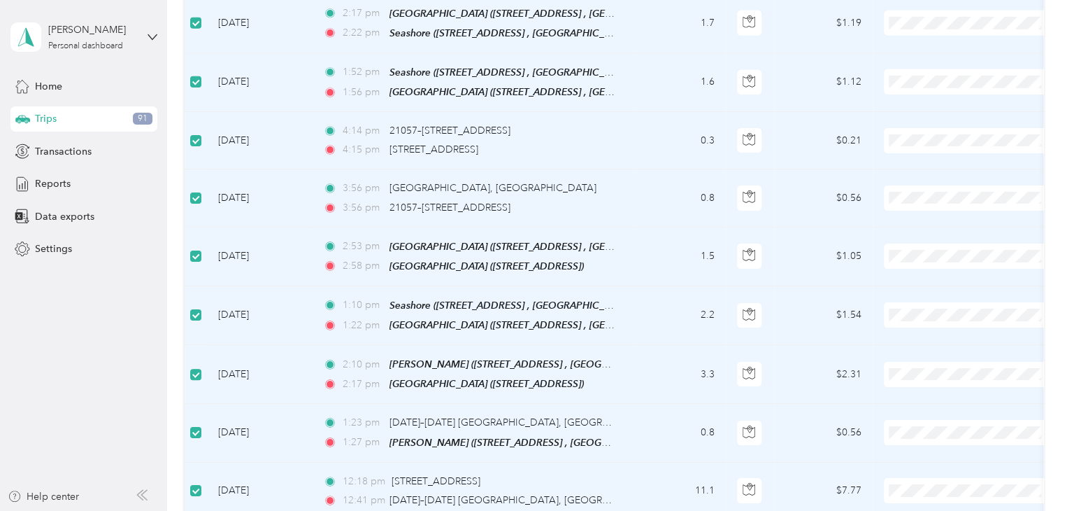
scroll to position [2448, 0]
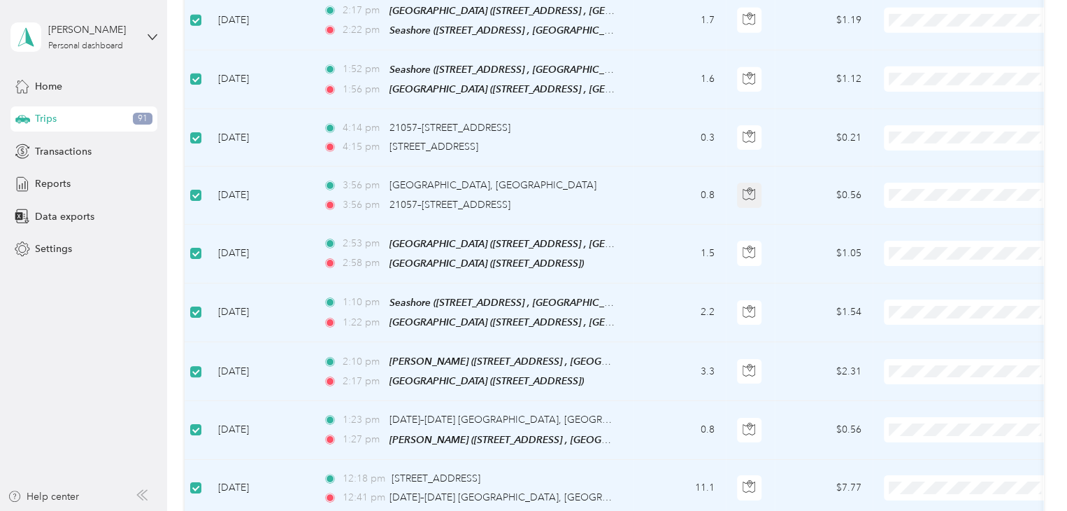
click at [753, 187] on icon "button" at bounding box center [749, 193] width 13 height 13
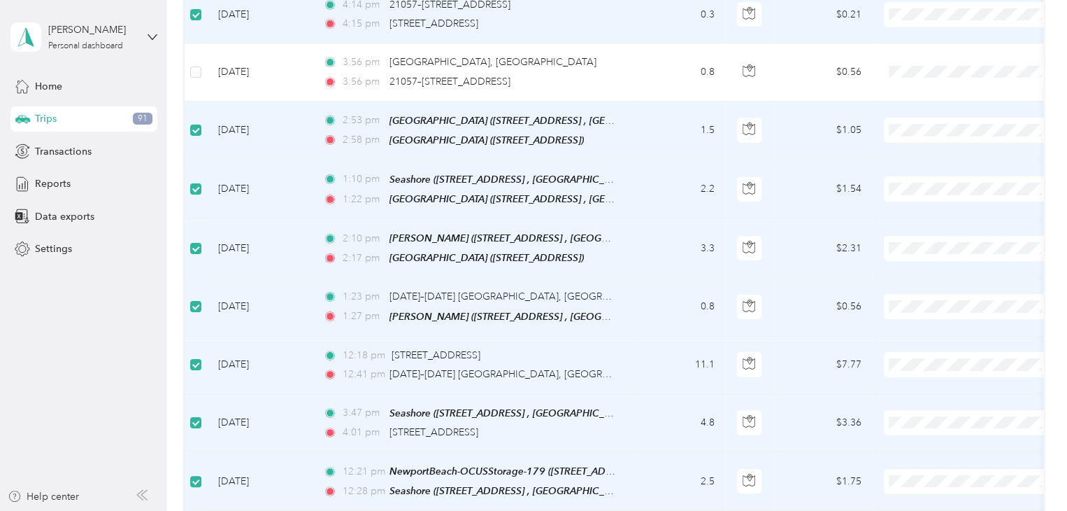
scroll to position [2658, 0]
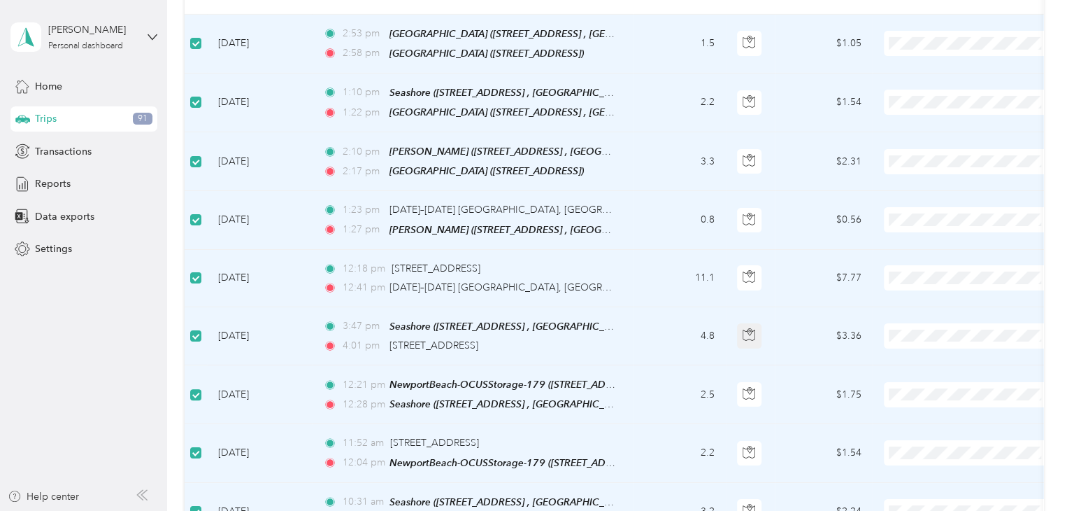
click at [748, 328] on icon "button" at bounding box center [749, 334] width 13 height 13
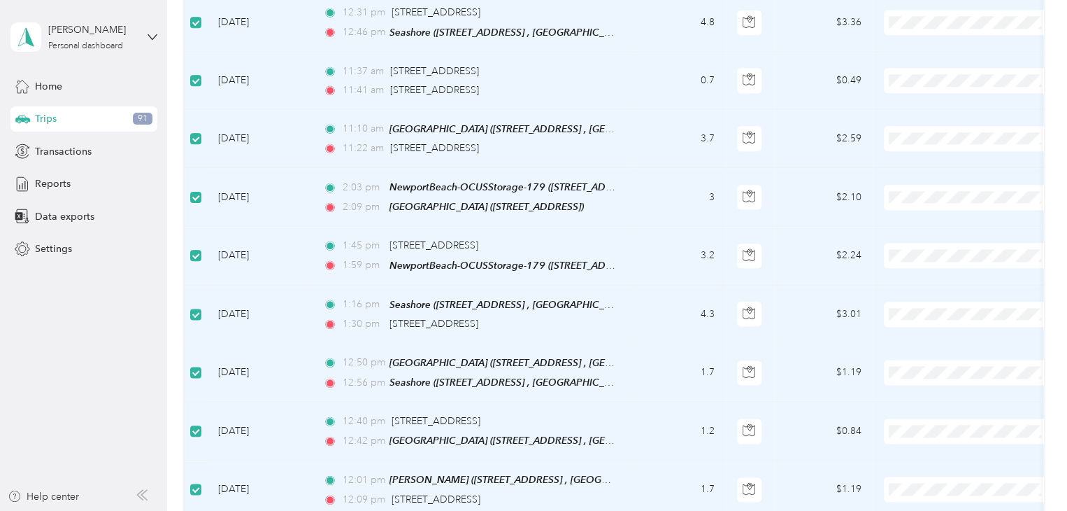
scroll to position [3568, 0]
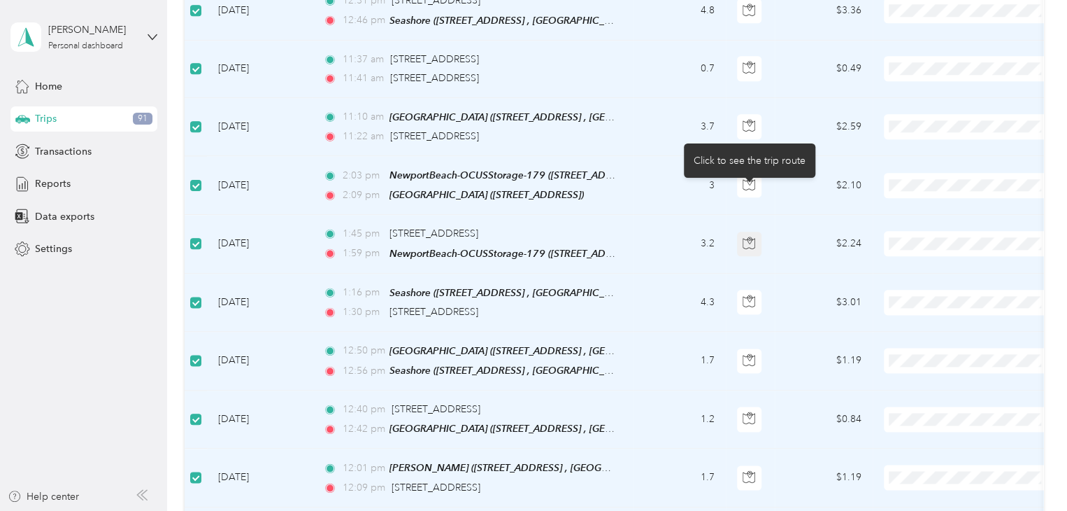
click at [753, 236] on icon "button" at bounding box center [749, 242] width 13 height 13
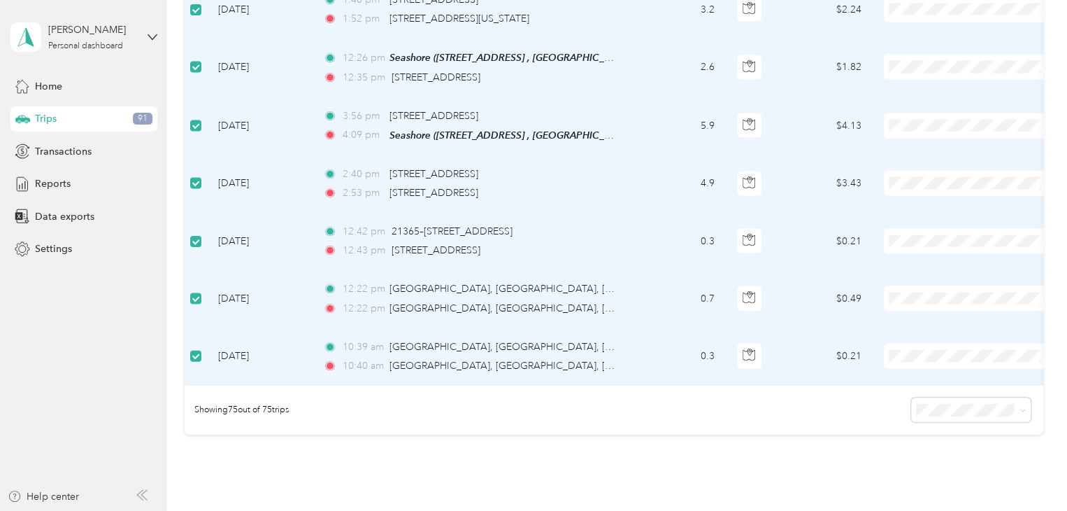
scroll to position [4267, 0]
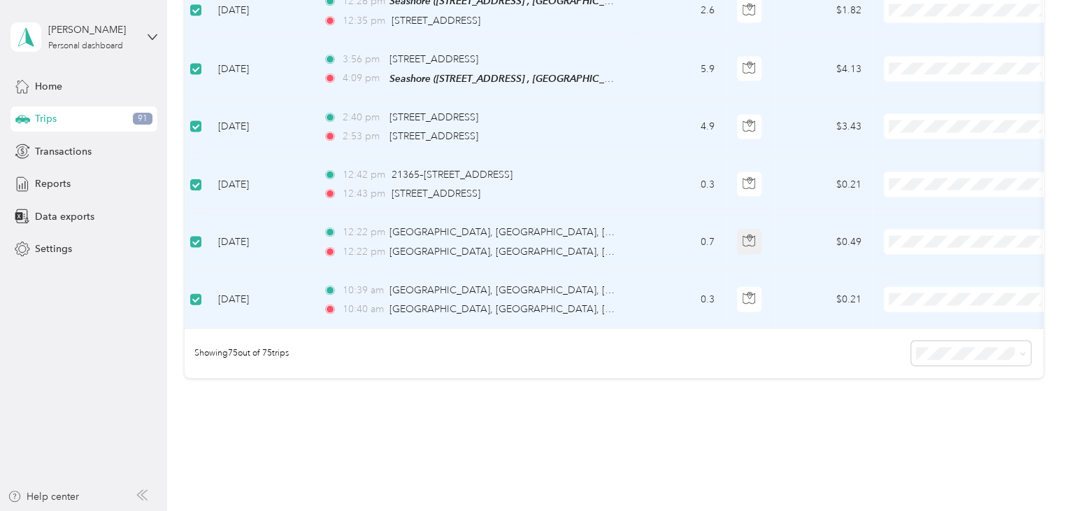
click at [747, 234] on icon "button" at bounding box center [749, 240] width 13 height 13
click at [748, 234] on icon "button" at bounding box center [749, 240] width 13 height 13
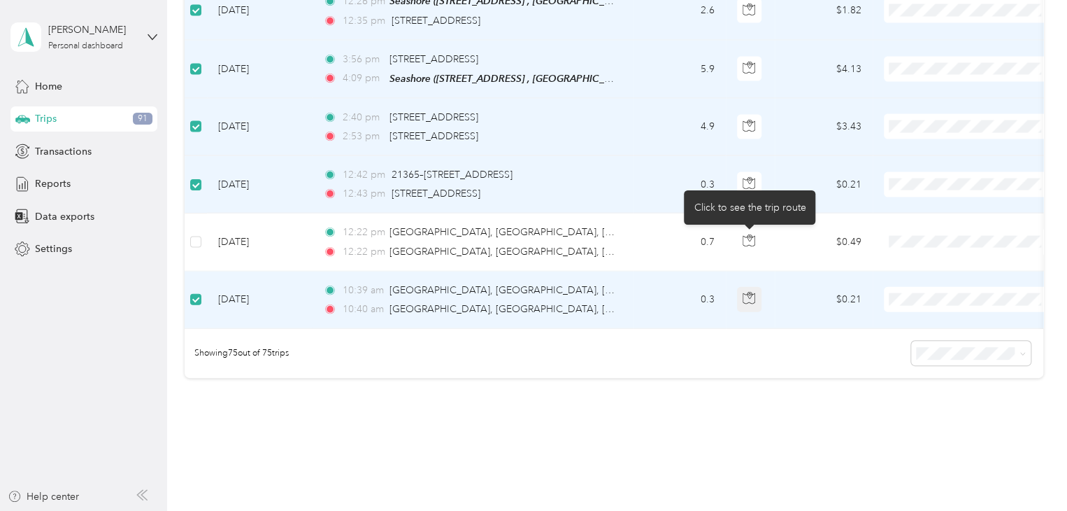
click at [752, 292] on icon "button" at bounding box center [749, 298] width 13 height 13
click at [749, 292] on icon "button" at bounding box center [749, 298] width 13 height 13
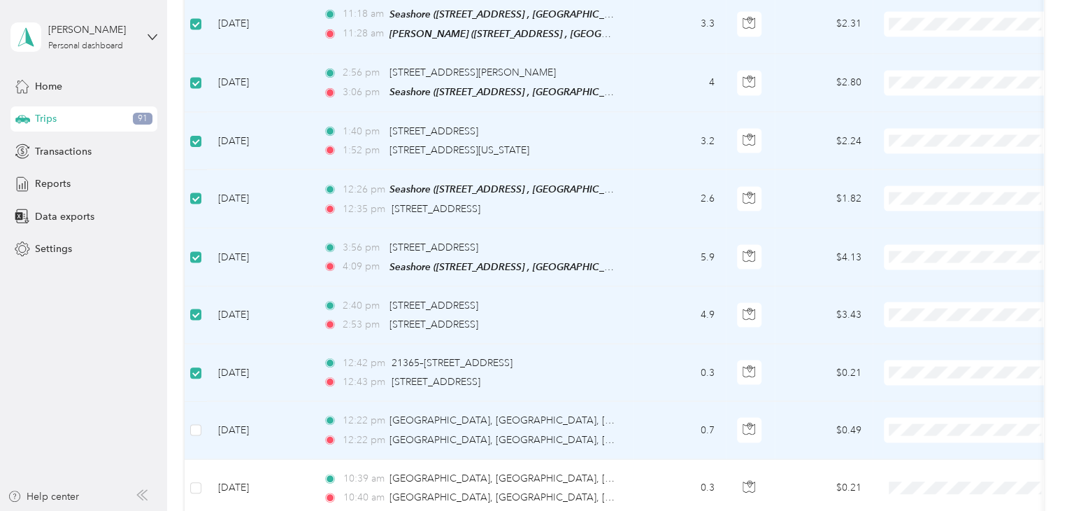
scroll to position [4071, 0]
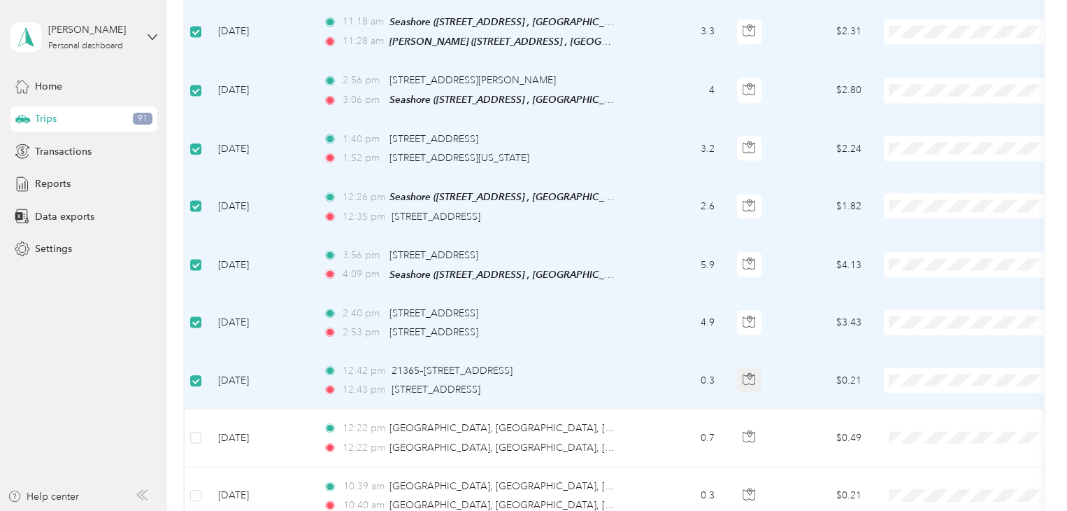
click at [744, 374] on icon "button" at bounding box center [750, 379] width 12 height 10
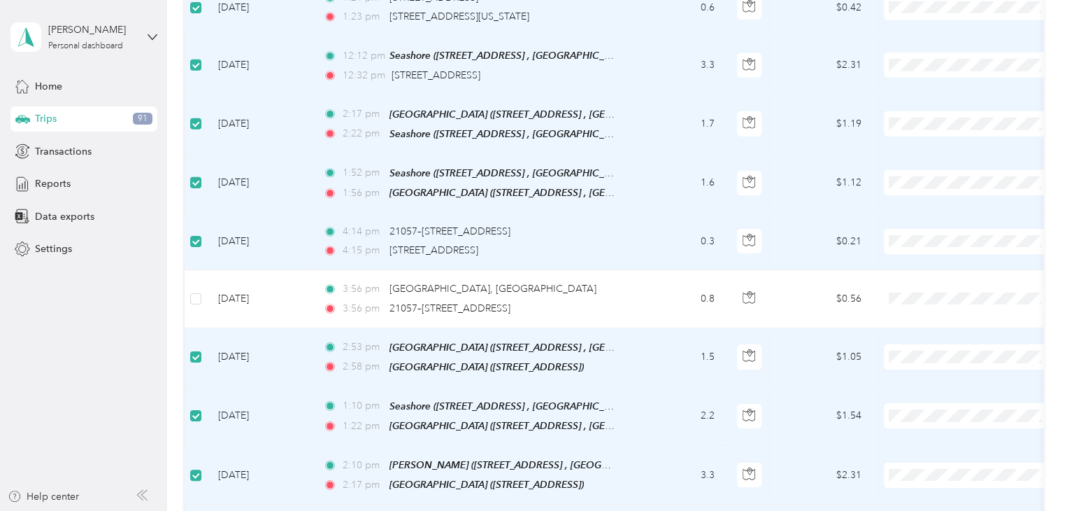
scroll to position [2322, 0]
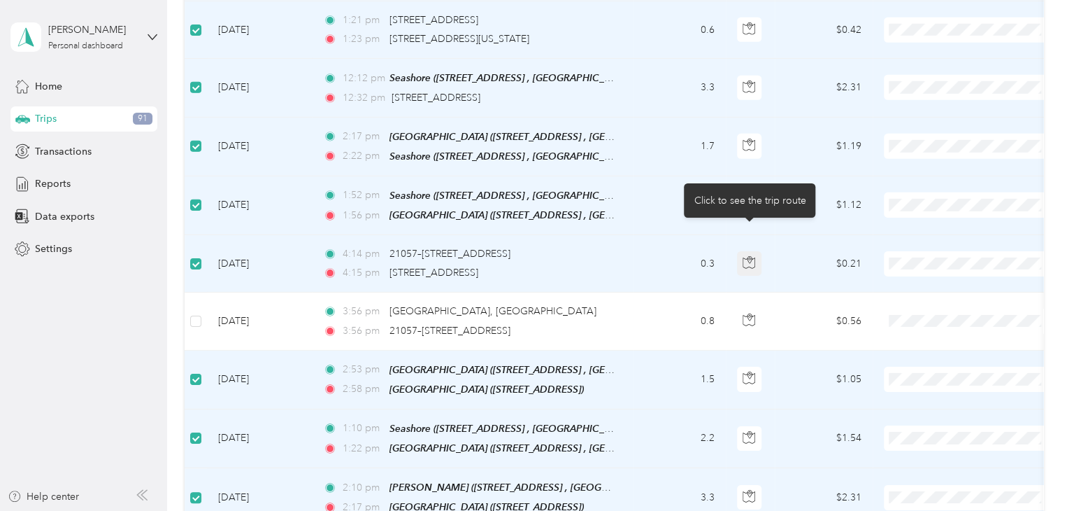
click at [751, 257] on icon "button" at bounding box center [750, 258] width 2 height 2
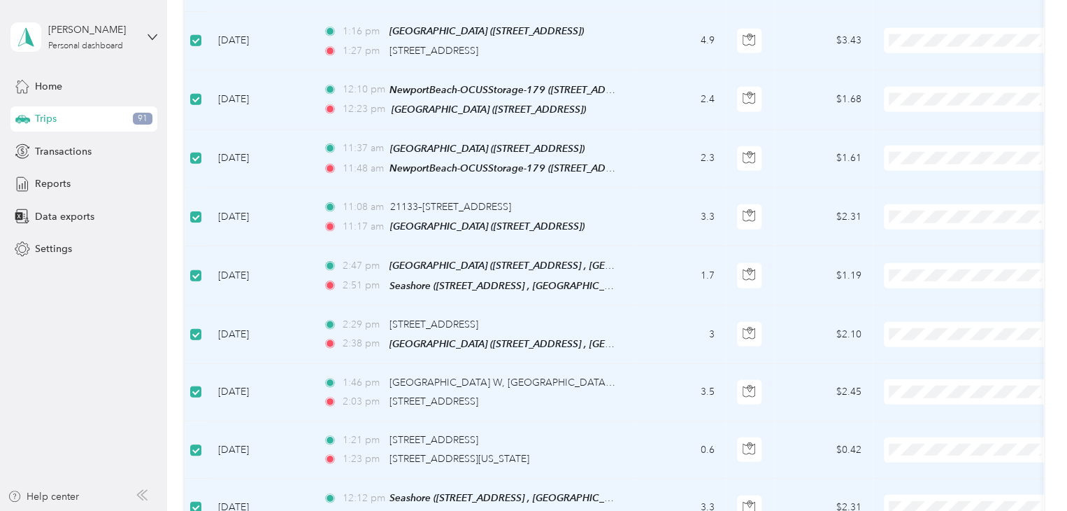
scroll to position [1763, 0]
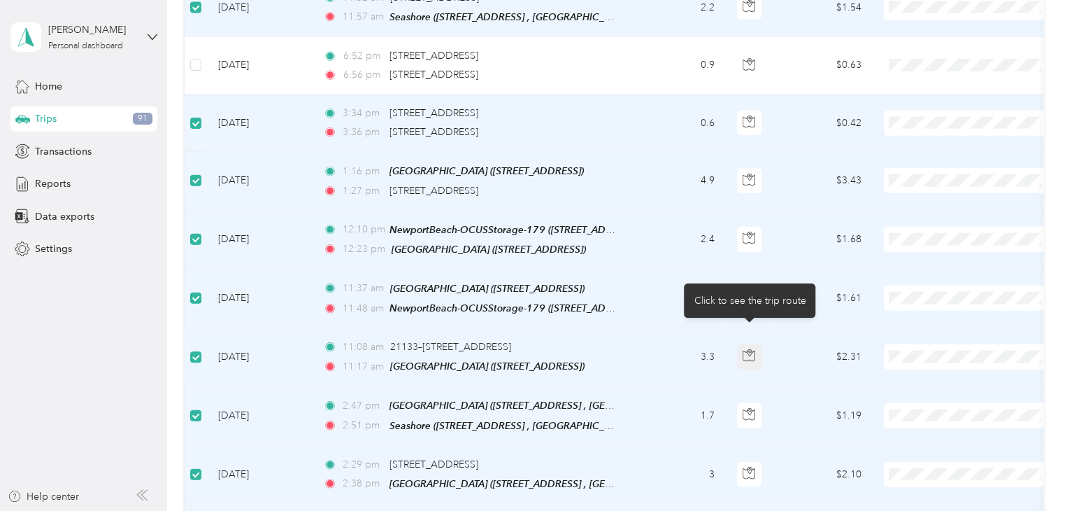
click at [751, 349] on icon "button" at bounding box center [749, 355] width 13 height 13
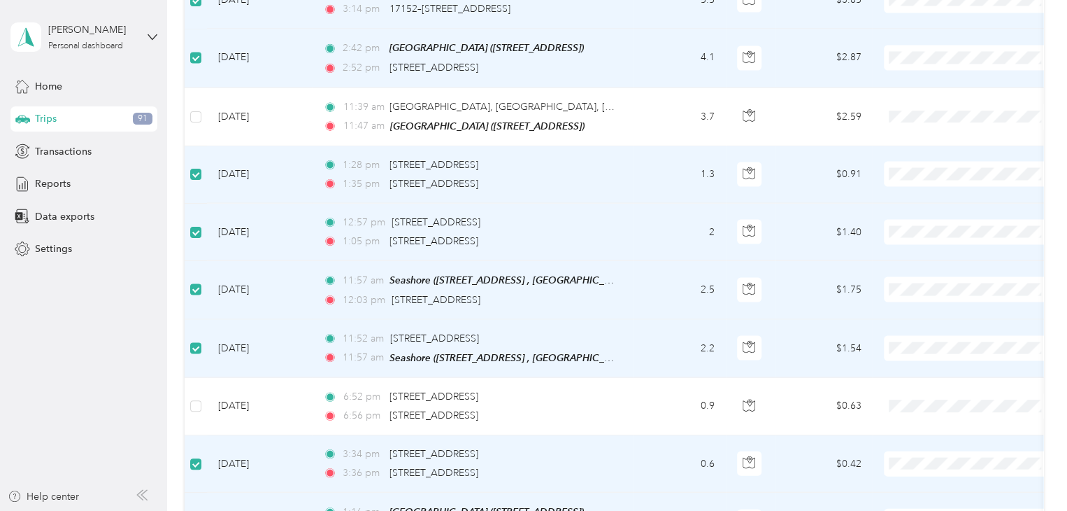
scroll to position [1413, 0]
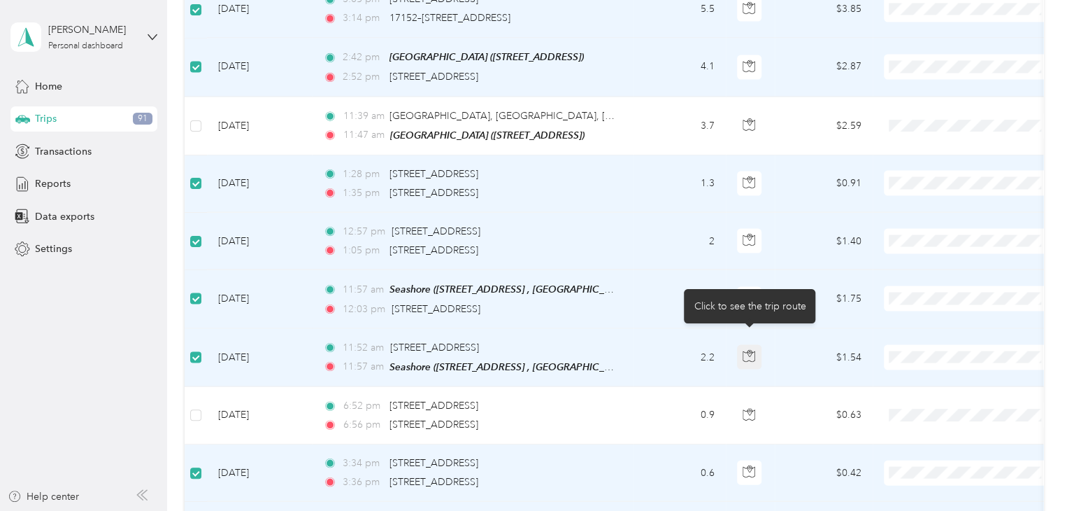
click at [749, 350] on icon "button" at bounding box center [749, 356] width 13 height 13
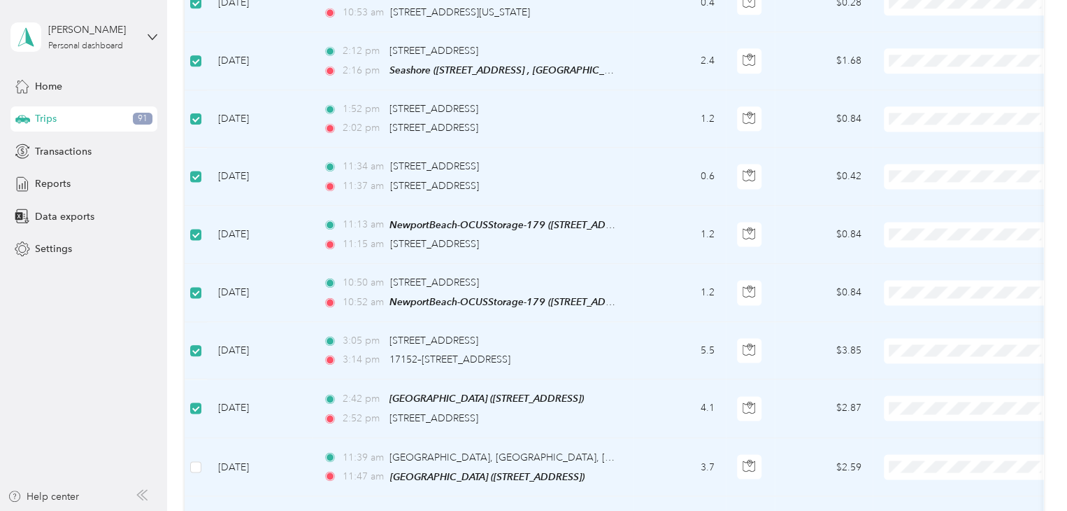
scroll to position [1063, 0]
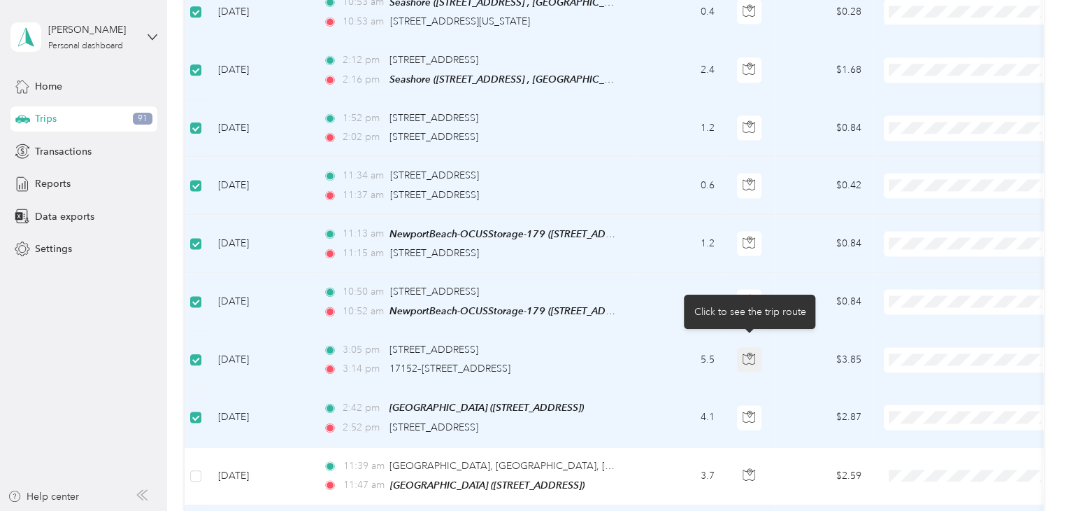
click at [743, 352] on icon "button" at bounding box center [749, 358] width 13 height 13
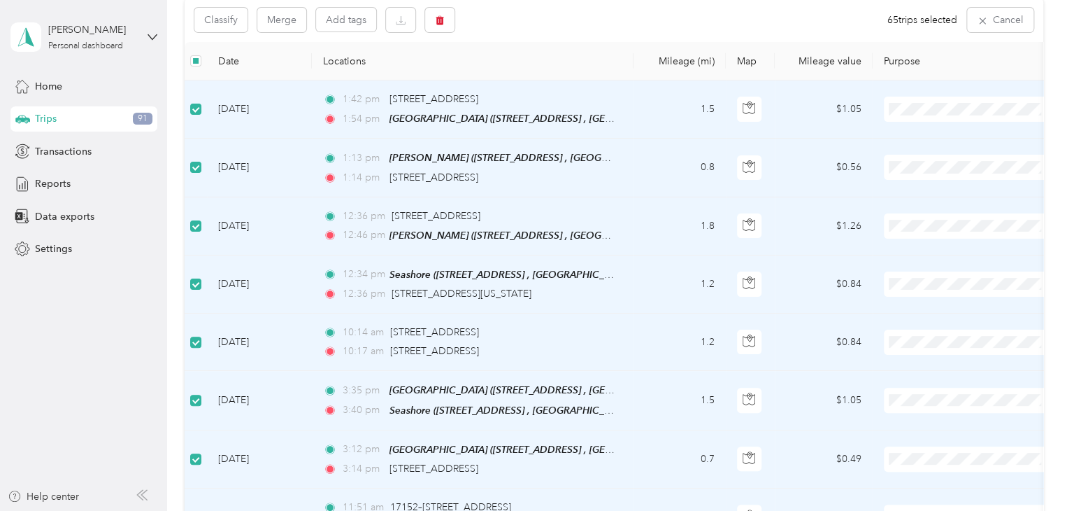
scroll to position [84, 0]
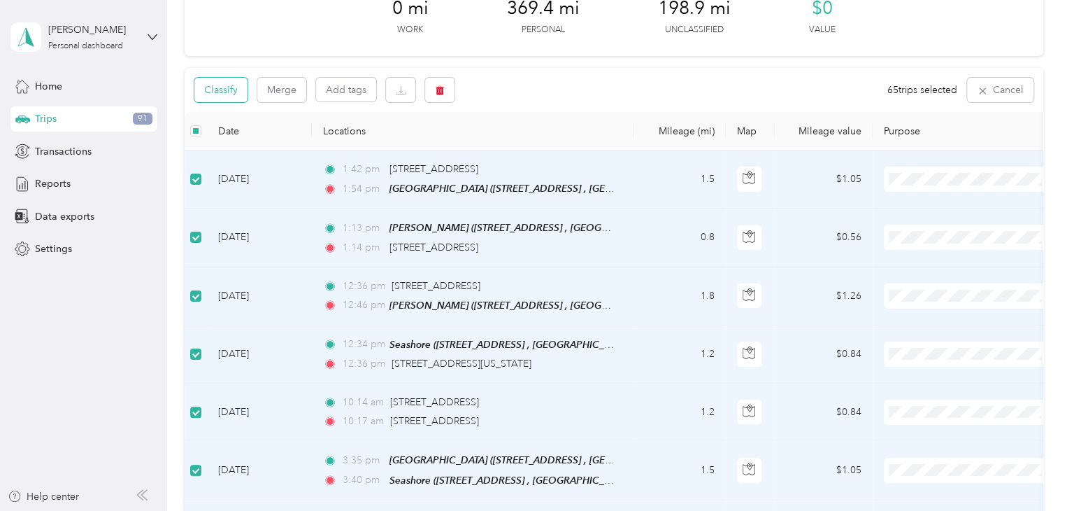
click at [220, 97] on button "Classify" at bounding box center [220, 90] width 53 height 24
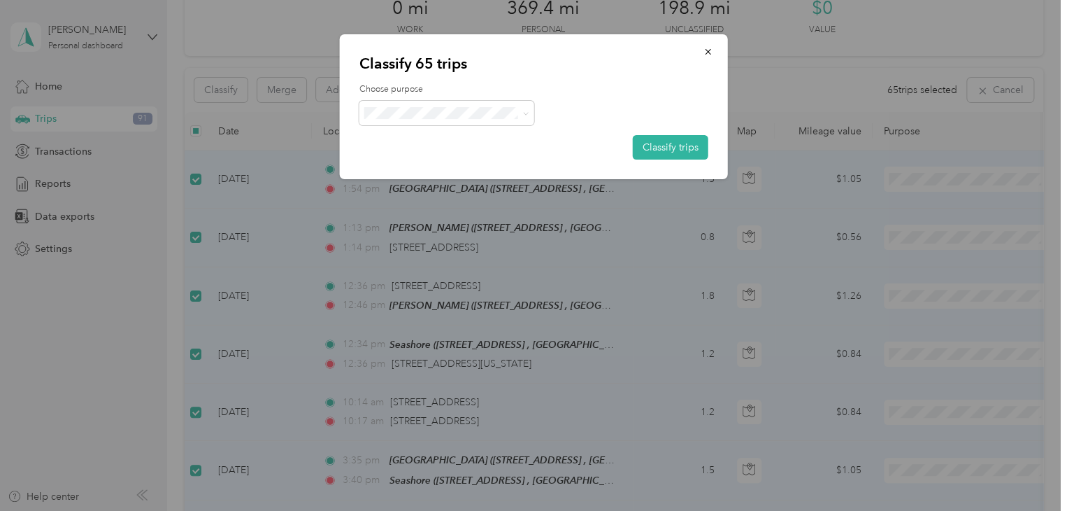
click at [425, 139] on span "AvantStay" at bounding box center [459, 136] width 130 height 15
click at [671, 148] on button "Classify trips" at bounding box center [671, 147] width 76 height 24
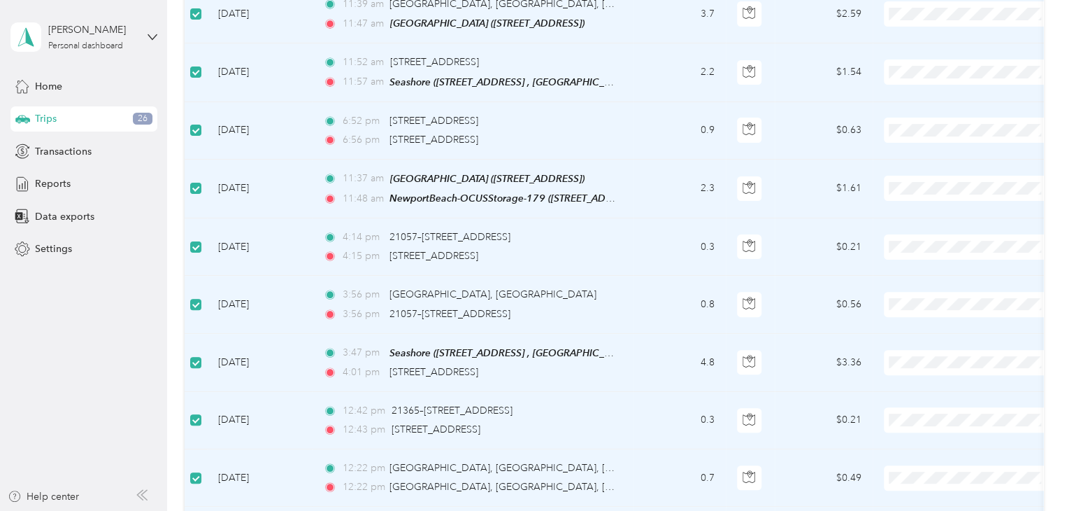
scroll to position [0, 0]
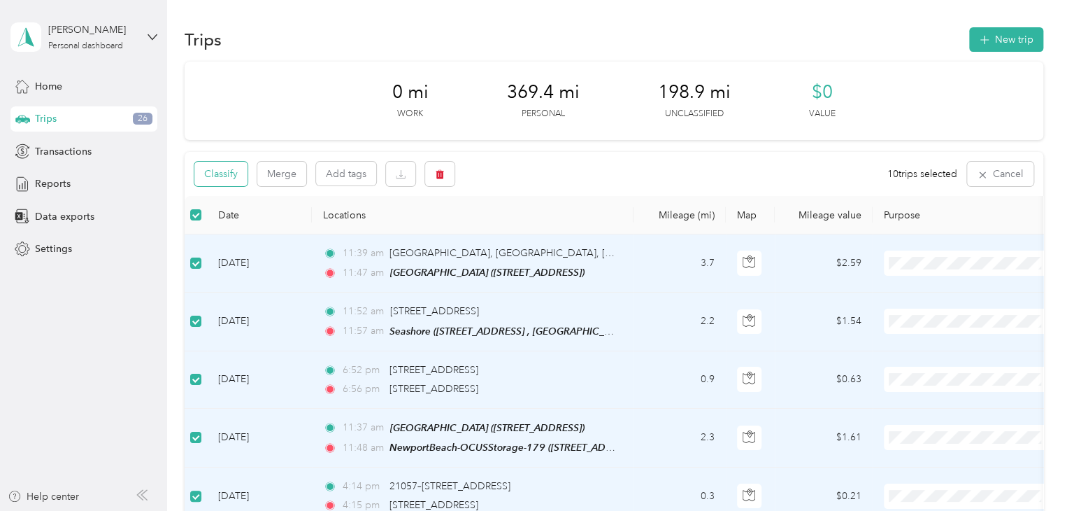
click at [241, 169] on button "Classify" at bounding box center [220, 174] width 53 height 24
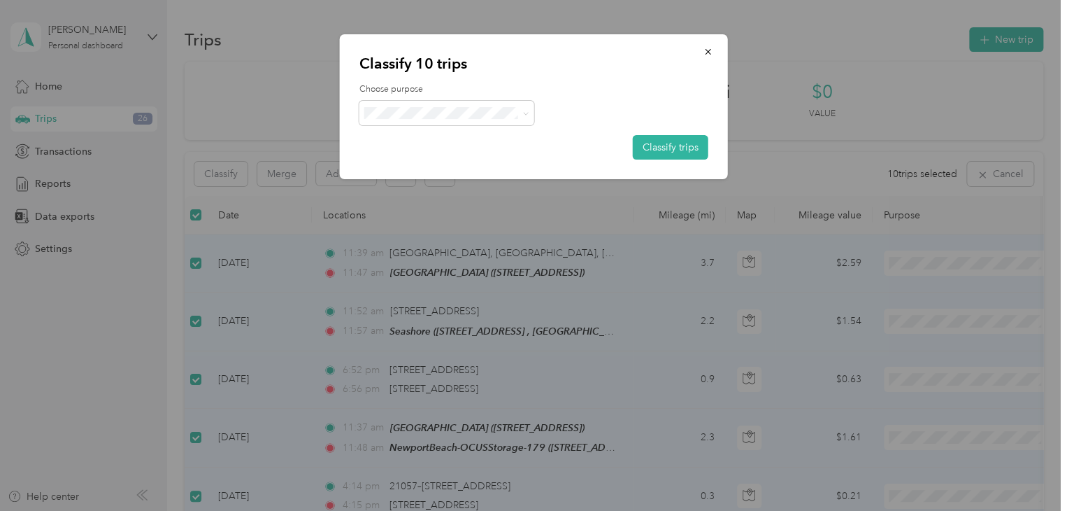
click at [436, 161] on span "Personal" at bounding box center [459, 157] width 130 height 15
click at [694, 144] on button "Classify trips" at bounding box center [671, 147] width 76 height 24
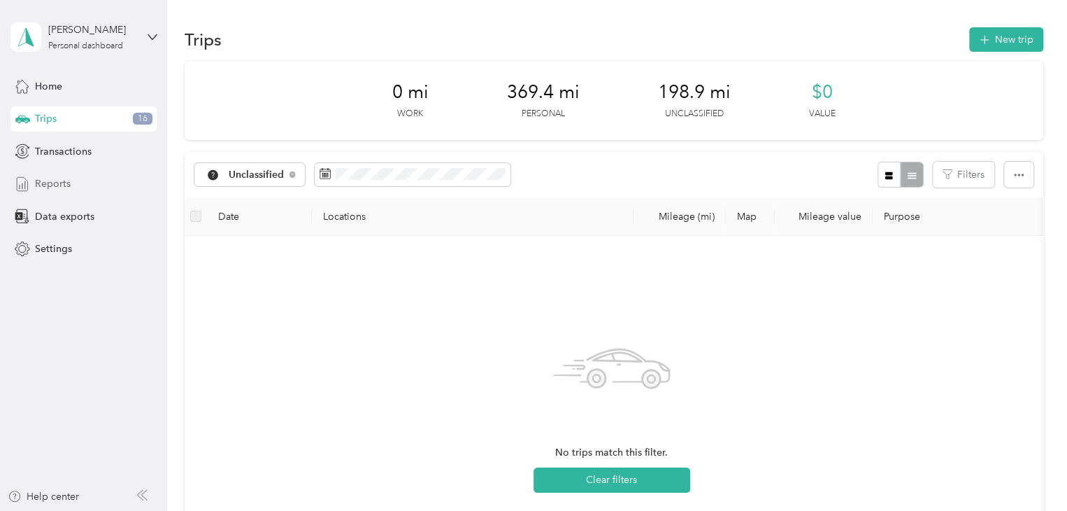
click at [68, 180] on span "Reports" at bounding box center [53, 183] width 36 height 15
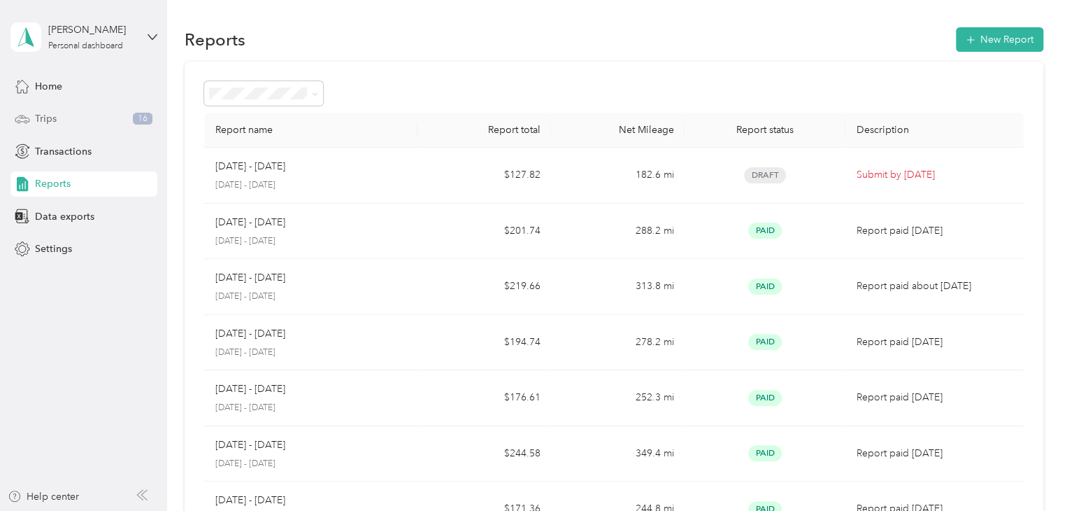
click at [41, 113] on span "Trips" at bounding box center [46, 118] width 22 height 15
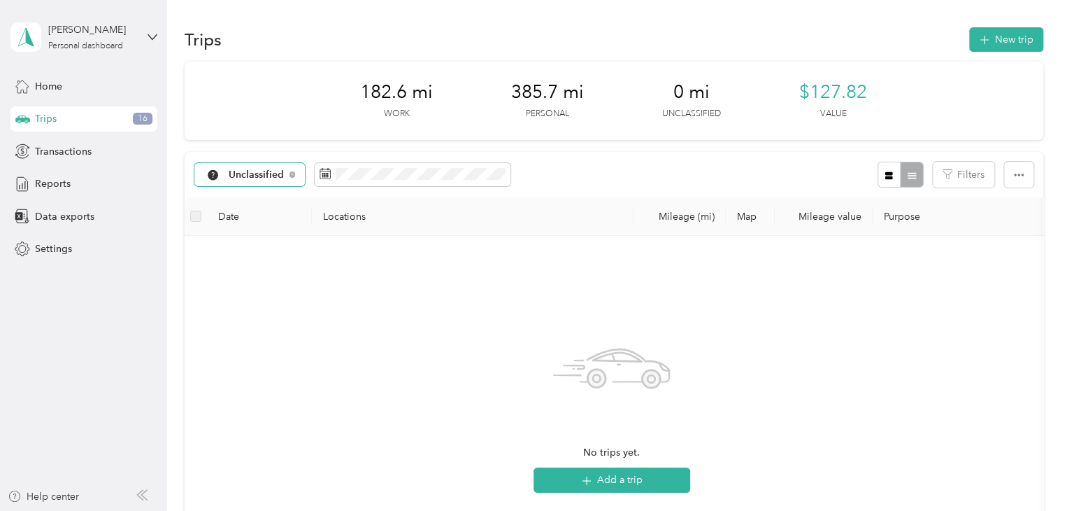
click at [269, 175] on span "Unclassified" at bounding box center [257, 175] width 56 height 10
click at [266, 276] on li "Personal" at bounding box center [252, 273] width 117 height 24
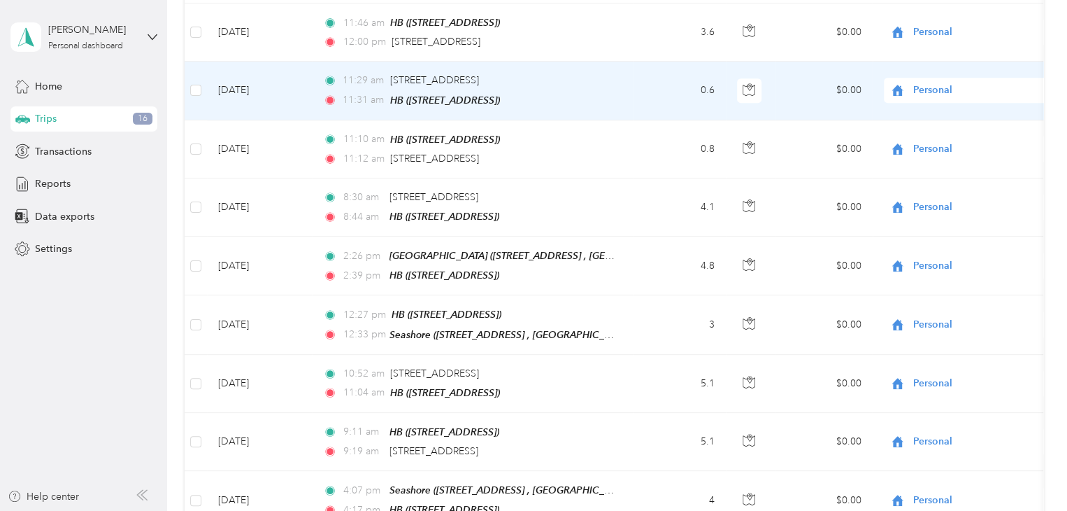
scroll to position [490, 0]
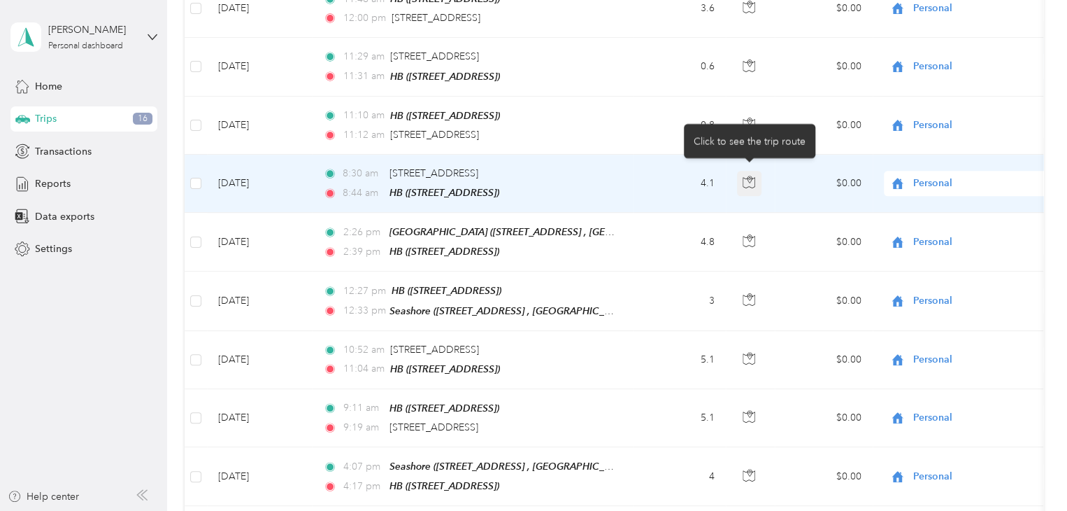
click at [747, 178] on icon "button" at bounding box center [749, 182] width 13 height 13
click at [748, 177] on icon "button" at bounding box center [749, 182] width 13 height 13
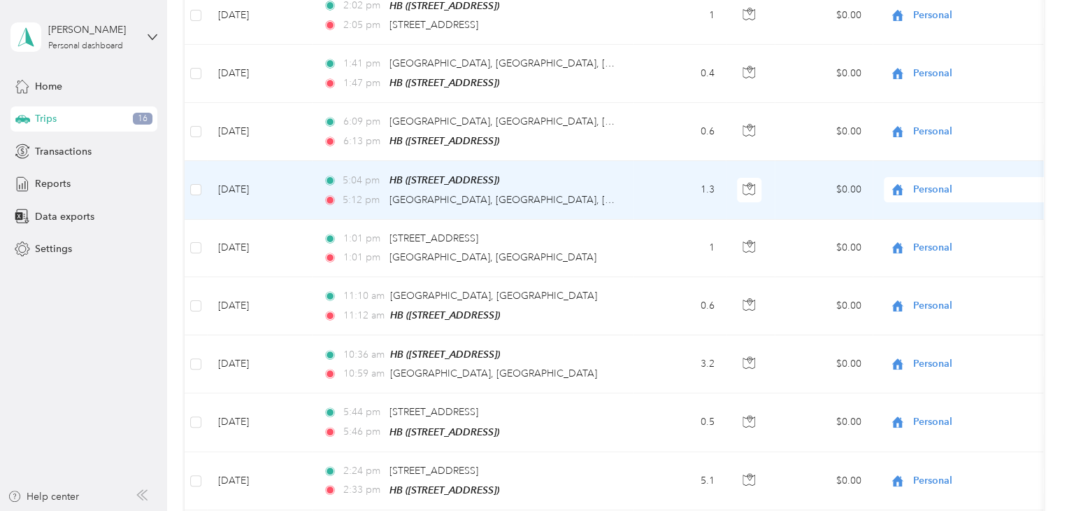
scroll to position [2588, 0]
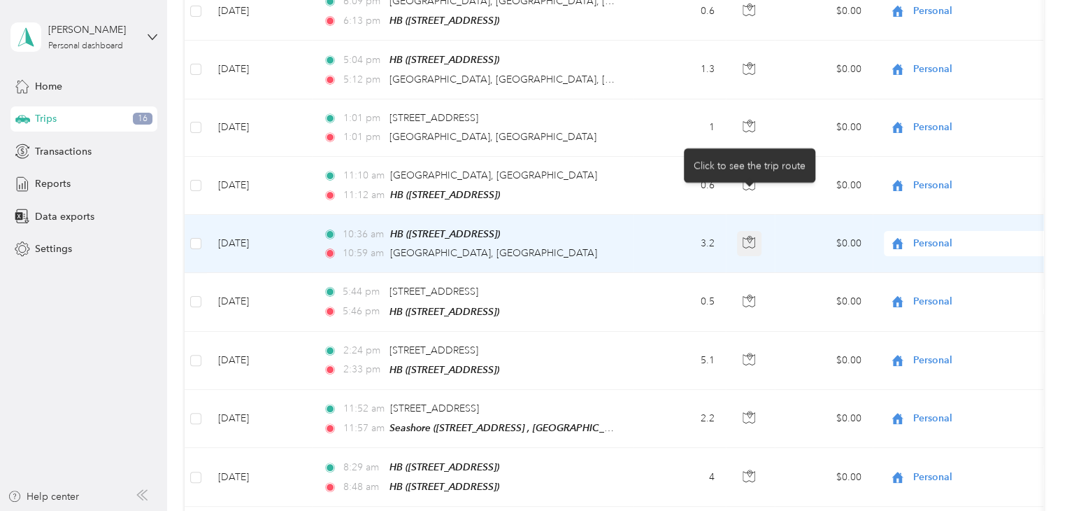
click at [755, 236] on icon "button" at bounding box center [749, 242] width 13 height 13
click at [753, 236] on icon "button" at bounding box center [749, 242] width 13 height 13
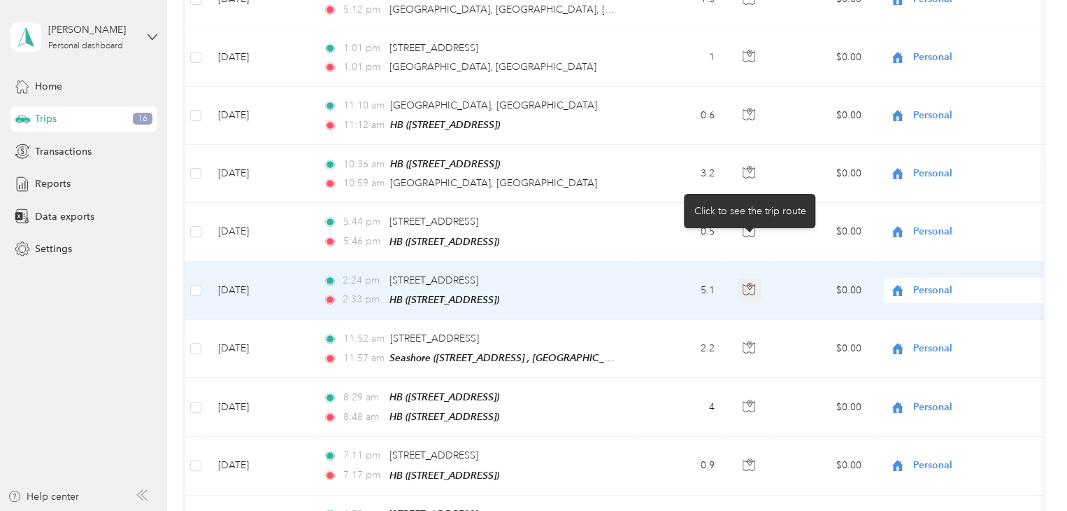
click at [755, 284] on icon "button" at bounding box center [750, 289] width 12 height 10
click at [755, 283] on icon "button" at bounding box center [749, 289] width 13 height 13
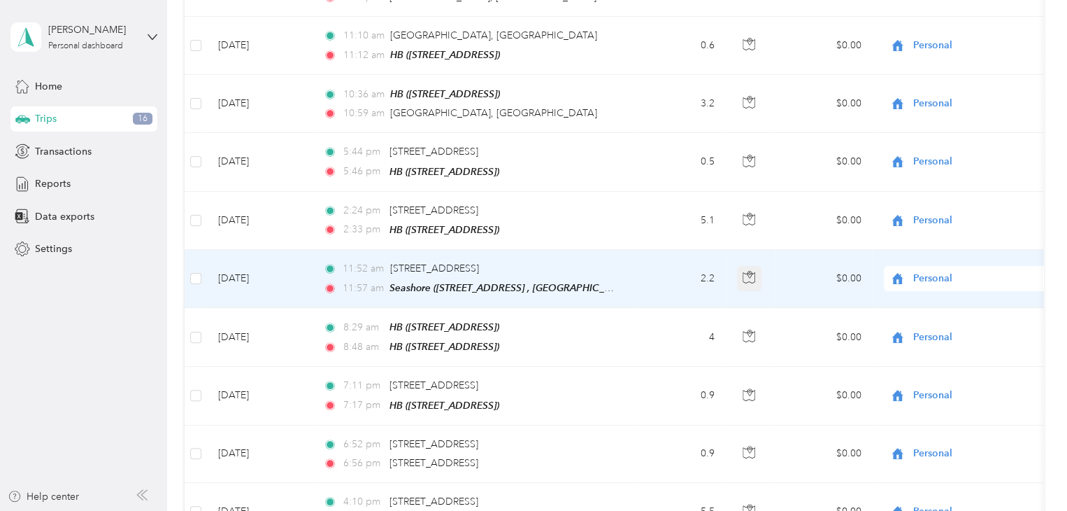
scroll to position [2938, 0]
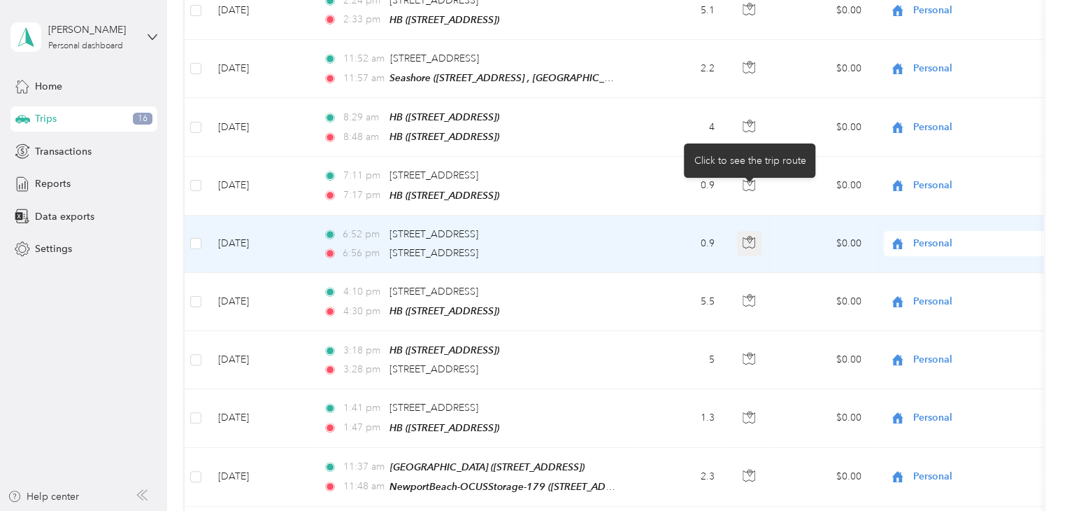
click at [751, 236] on icon "button" at bounding box center [749, 242] width 13 height 13
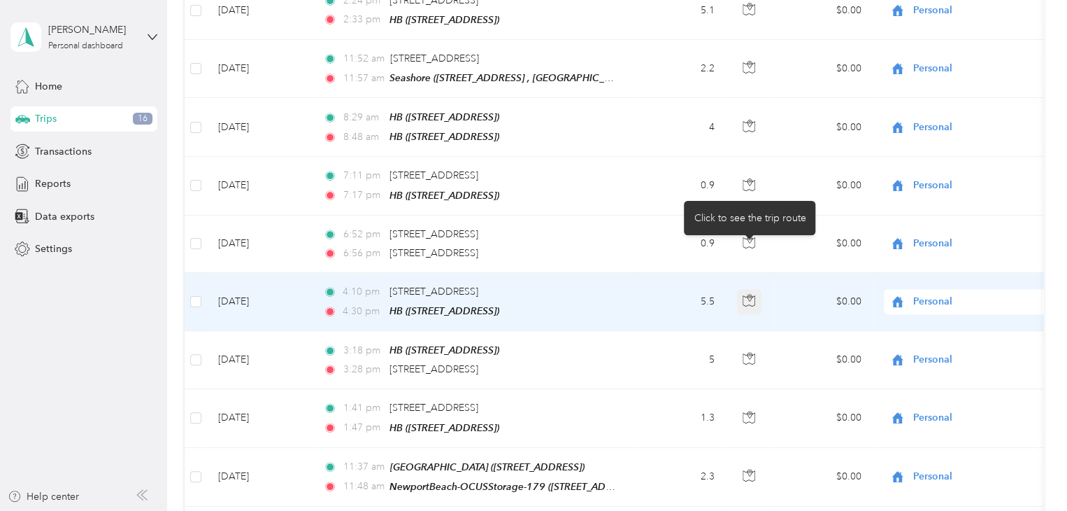
click at [750, 294] on icon "button" at bounding box center [749, 300] width 13 height 13
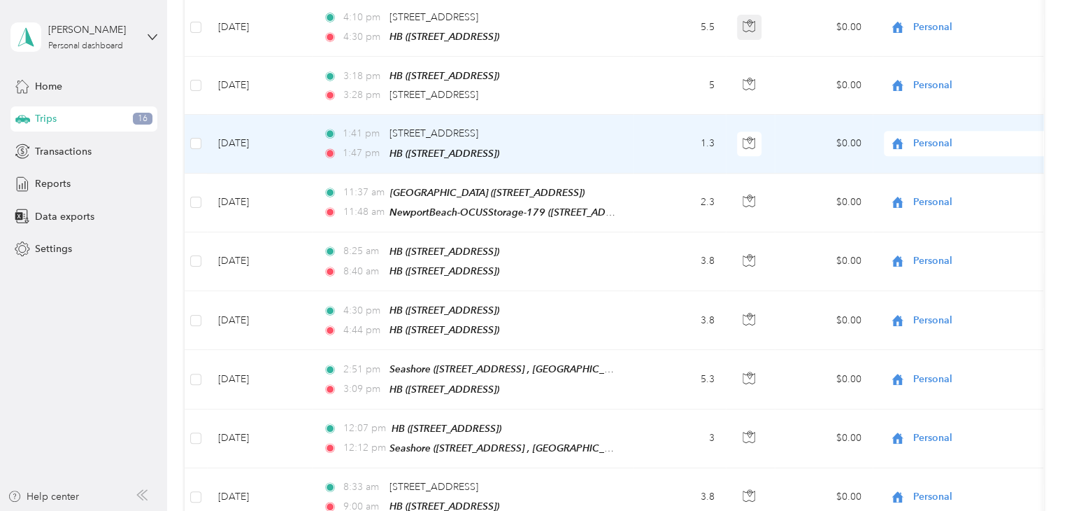
scroll to position [3218, 0]
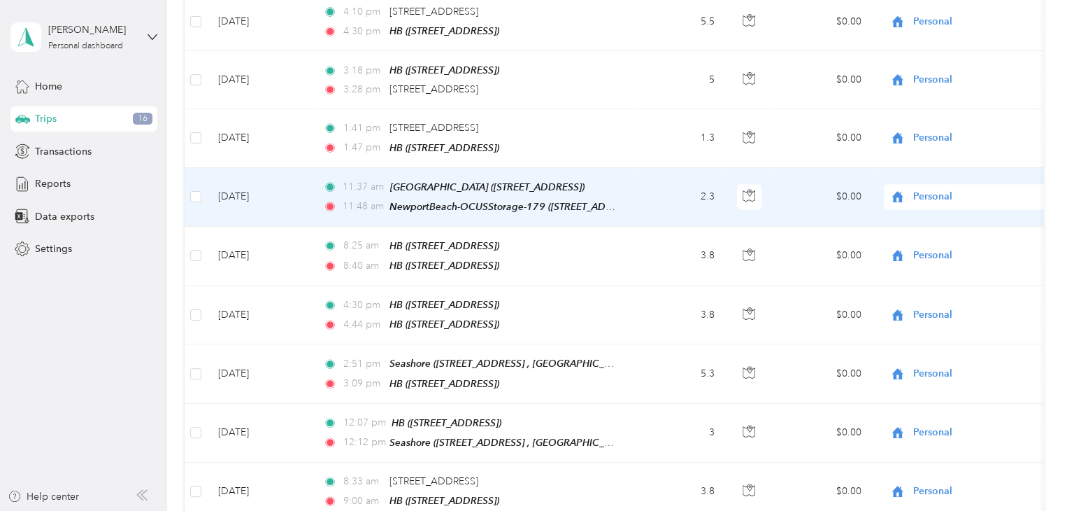
click at [916, 189] on span "Personal" at bounding box center [978, 196] width 128 height 15
click at [936, 175] on li "AvantStay" at bounding box center [970, 171] width 173 height 24
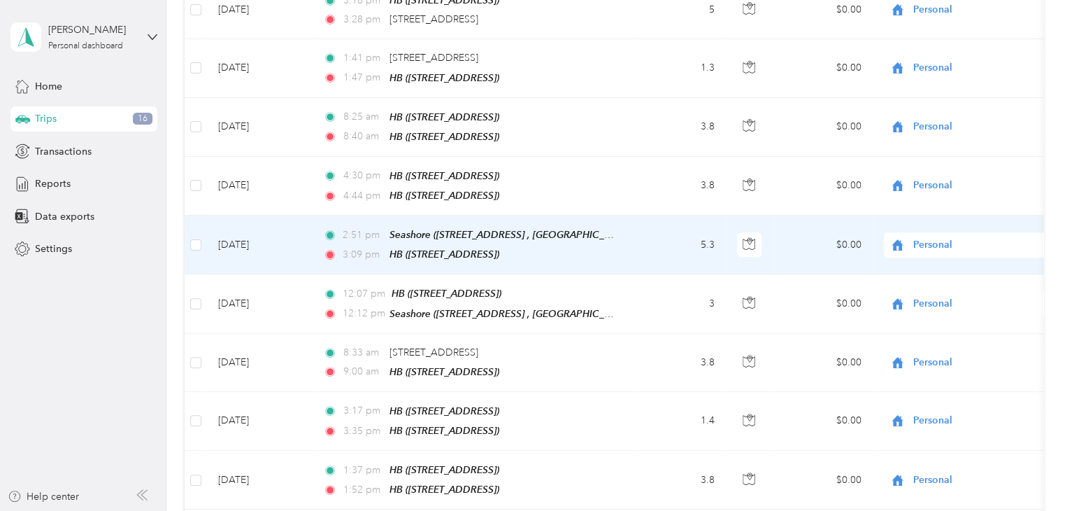
scroll to position [3358, 0]
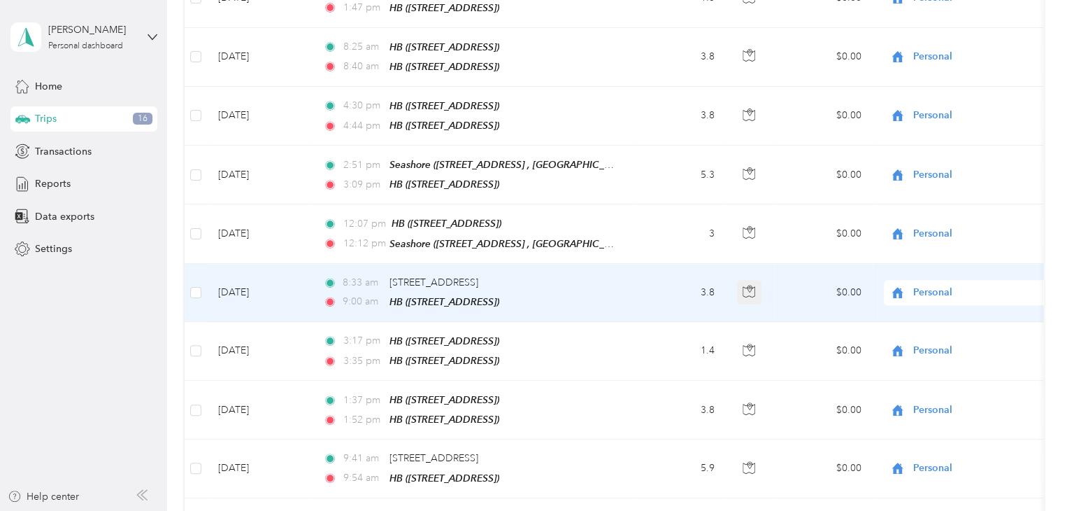
click at [753, 285] on icon "button" at bounding box center [749, 291] width 13 height 13
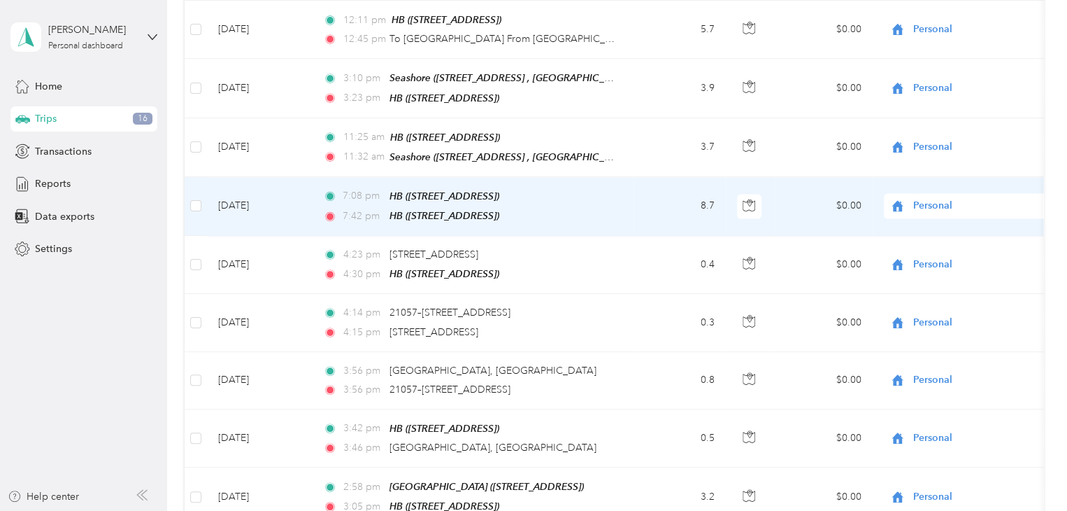
scroll to position [3987, 0]
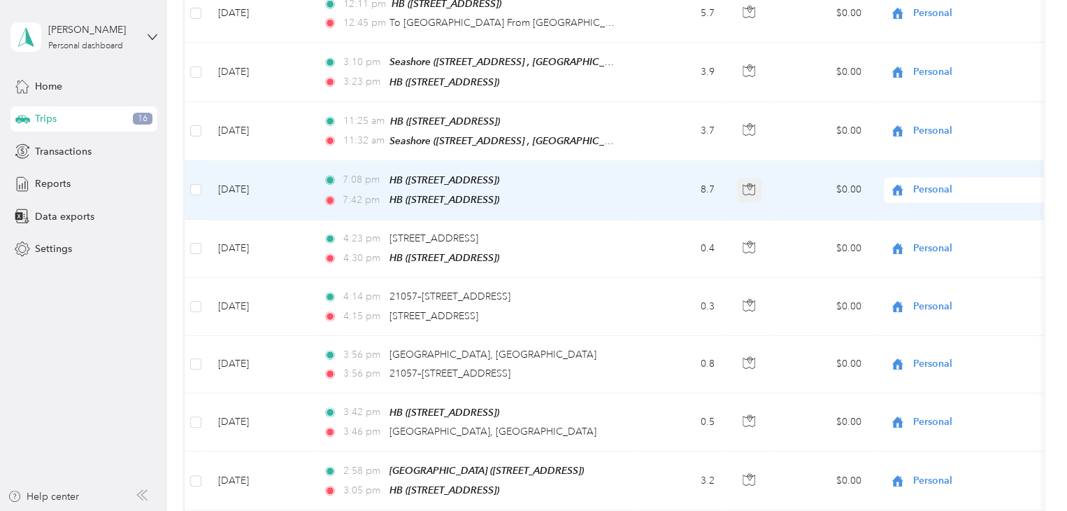
click at [748, 183] on icon "button" at bounding box center [749, 189] width 13 height 13
click at [747, 183] on icon "button" at bounding box center [749, 189] width 13 height 13
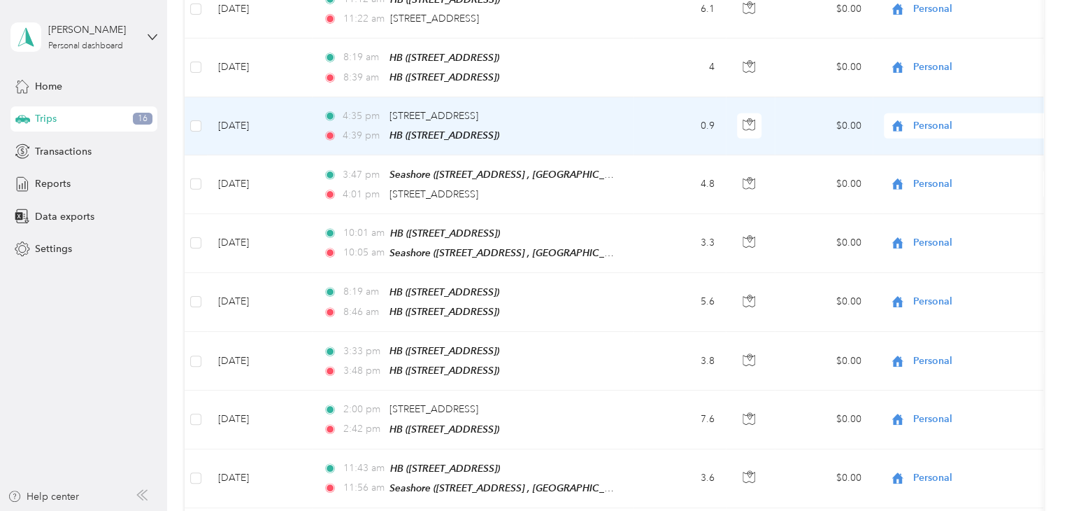
scroll to position [4827, 0]
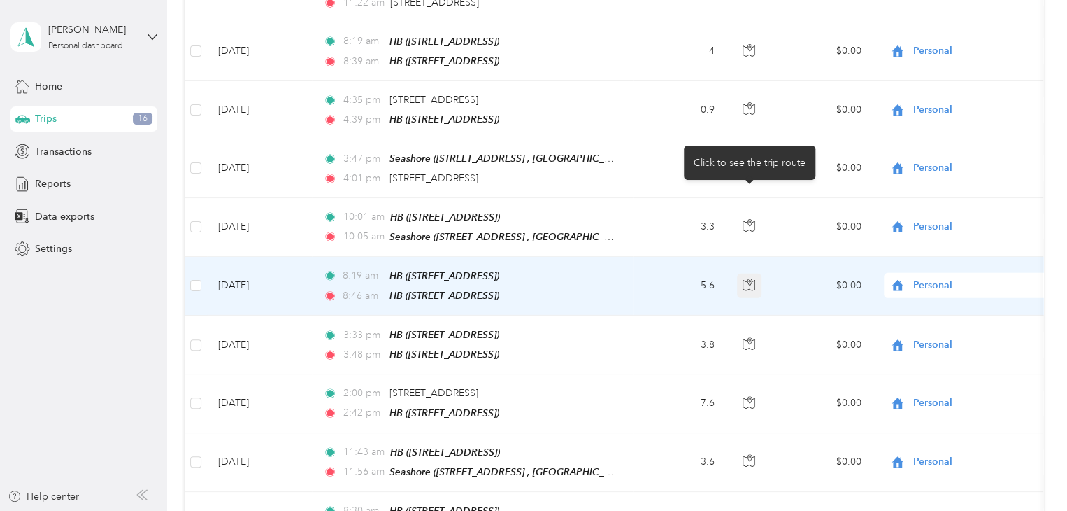
click at [753, 278] on icon "button" at bounding box center [749, 284] width 13 height 13
click at [754, 278] on icon "button" at bounding box center [749, 284] width 13 height 13
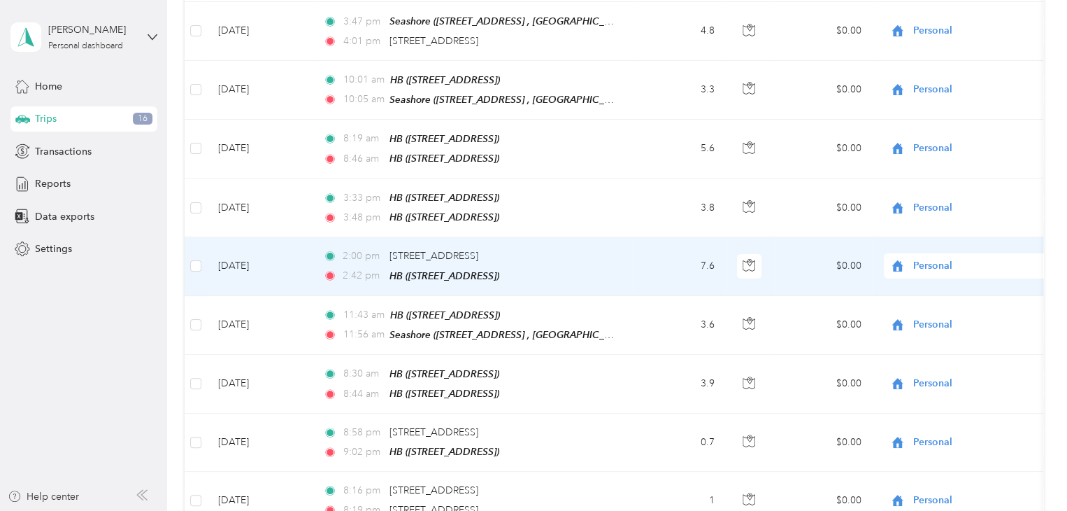
scroll to position [4967, 0]
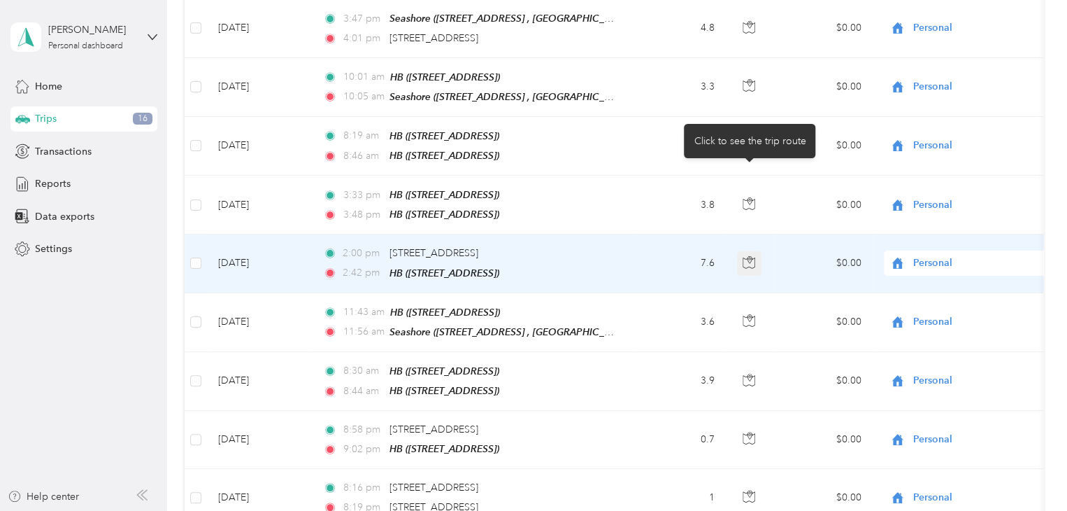
click at [748, 256] on icon "button" at bounding box center [749, 262] width 13 height 13
click at [772, 234] on td at bounding box center [750, 263] width 49 height 58
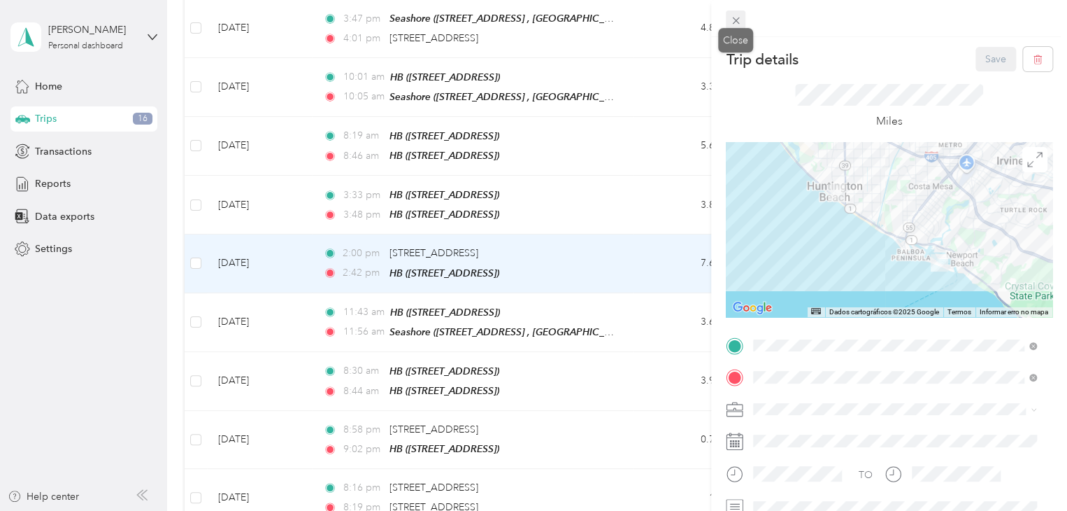
click at [737, 21] on icon at bounding box center [736, 21] width 12 height 12
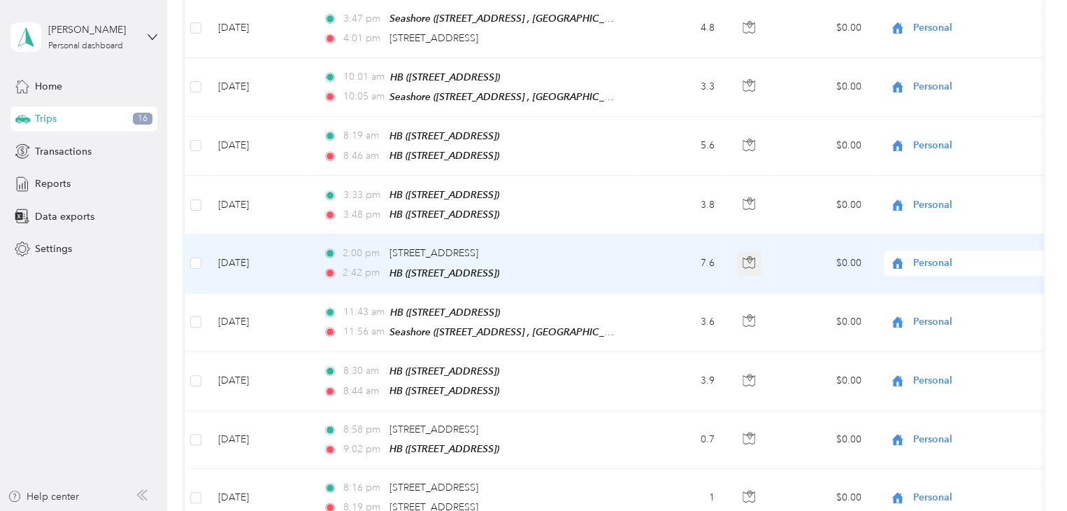
click at [750, 256] on icon "button" at bounding box center [749, 262] width 13 height 13
click at [772, 234] on td at bounding box center [750, 263] width 49 height 58
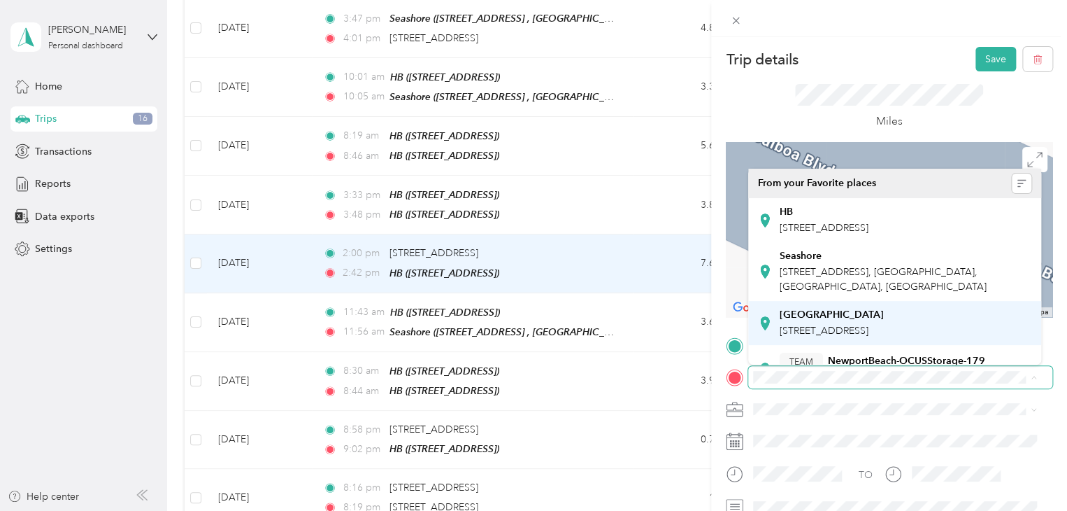
click at [820, 335] on div "Sonora [STREET_ADDRESS]" at bounding box center [832, 322] width 104 height 29
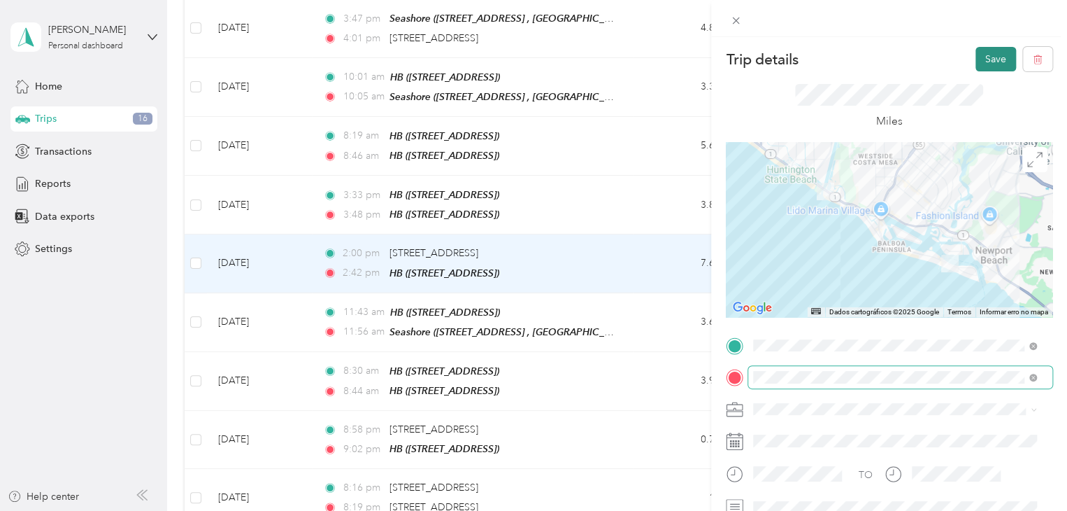
click at [977, 63] on button "Save" at bounding box center [996, 59] width 41 height 24
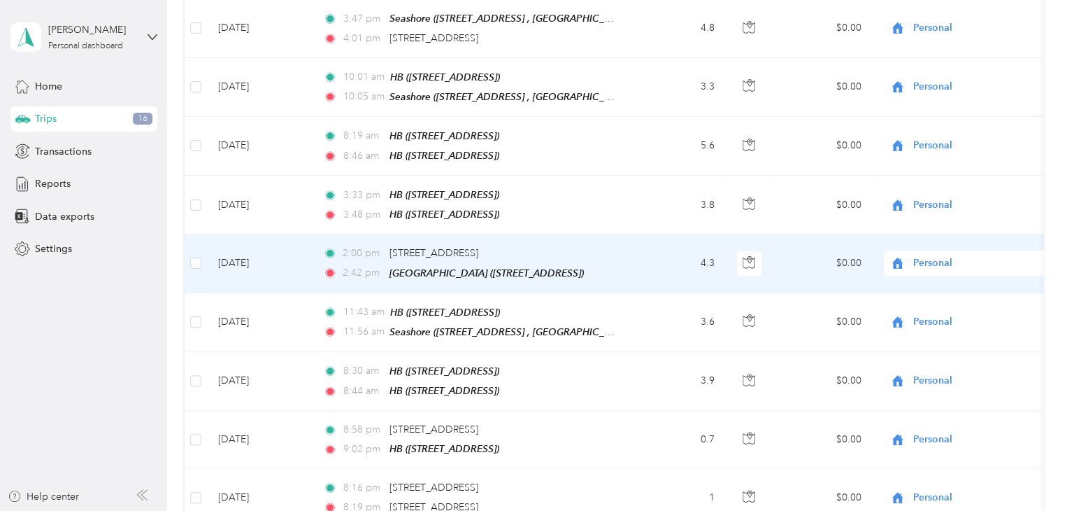
click at [646, 234] on td "4.3" at bounding box center [680, 263] width 92 height 58
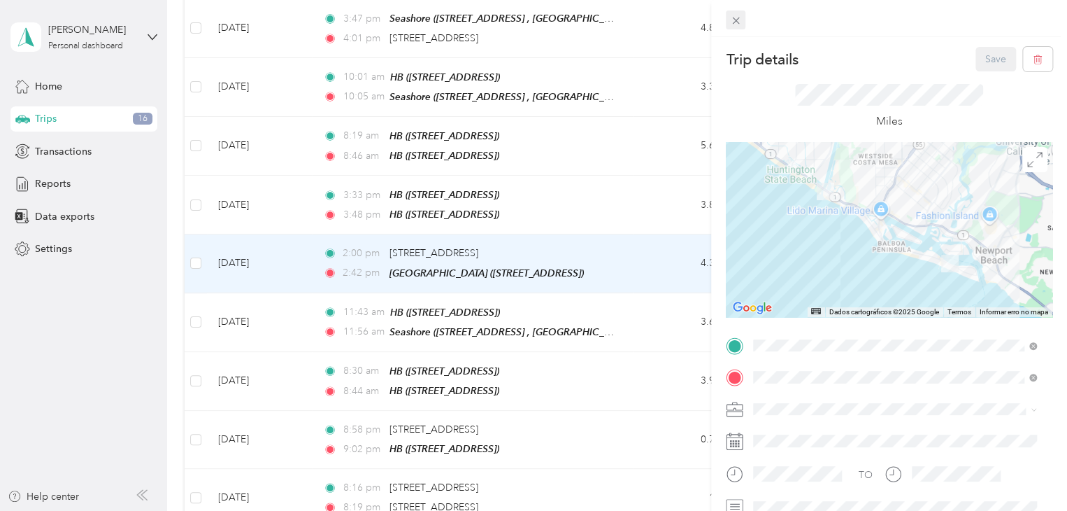
click at [736, 20] on icon at bounding box center [735, 20] width 7 height 7
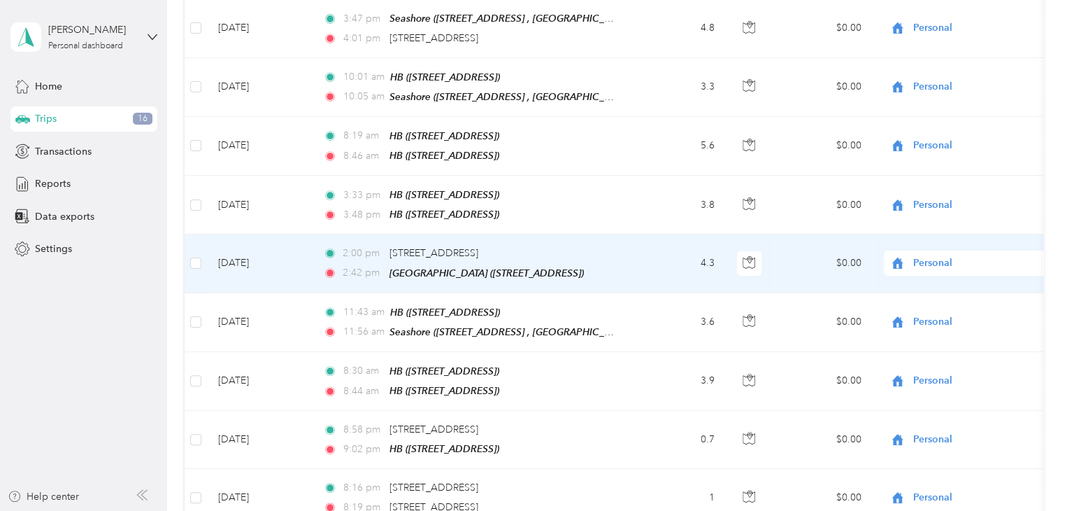
click at [910, 255] on span "Personal" at bounding box center [965, 262] width 152 height 15
click at [928, 206] on li "AvantStay" at bounding box center [970, 202] width 173 height 24
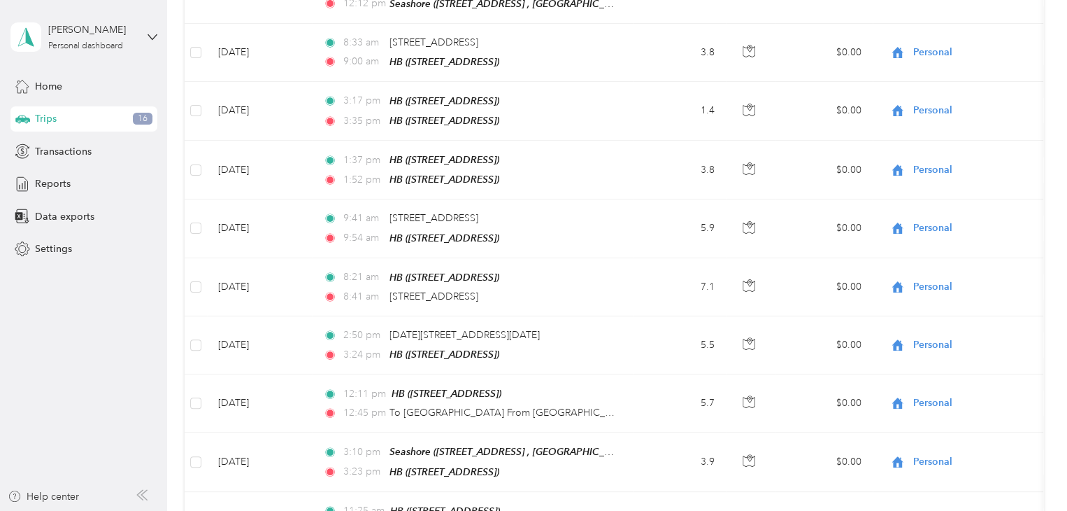
scroll to position [3409, 0]
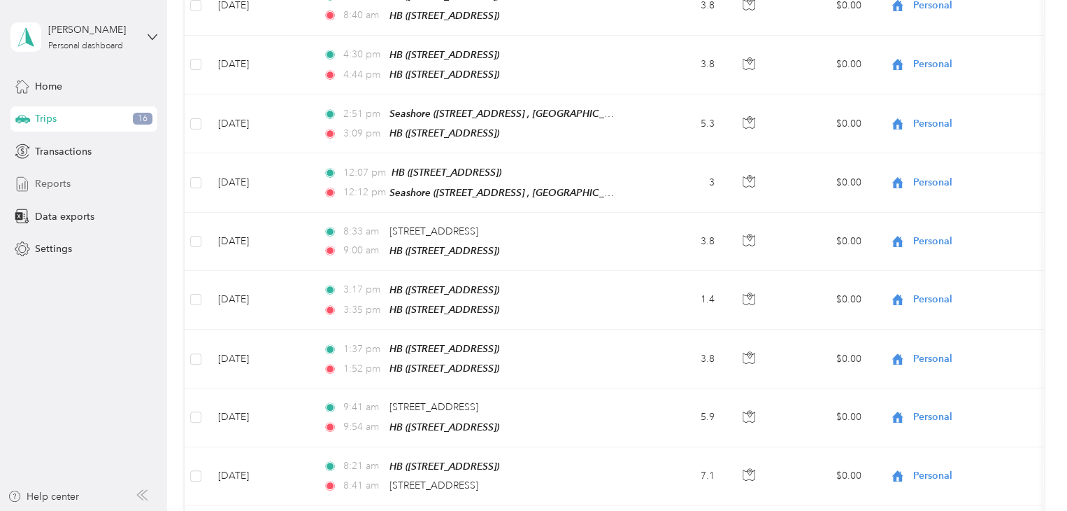
click at [57, 189] on span "Reports" at bounding box center [53, 183] width 36 height 15
